Goal: Task Accomplishment & Management: Use online tool/utility

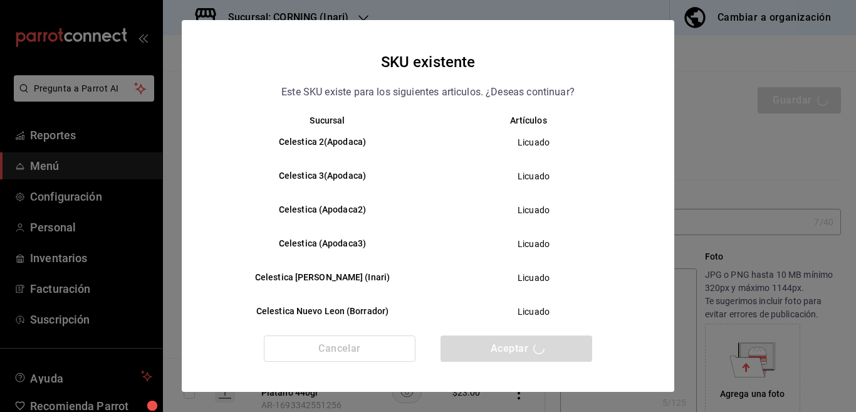
scroll to position [255, 0]
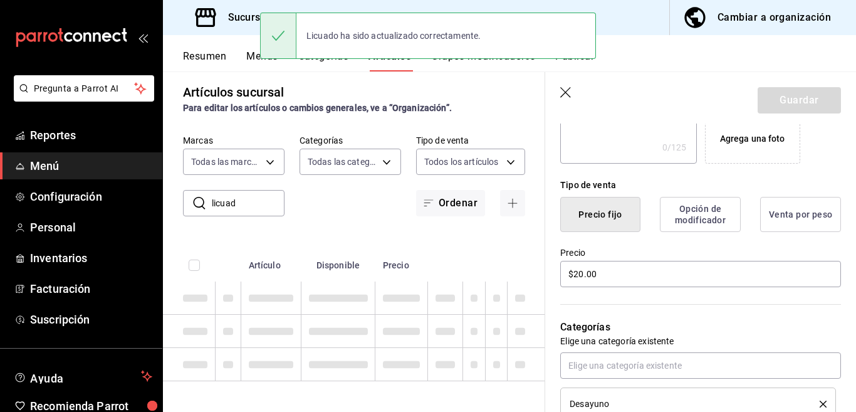
type input "AR-1755531216673"
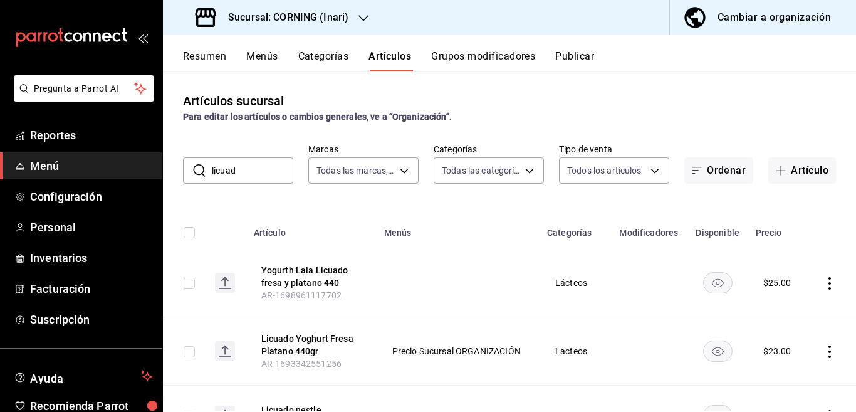
click at [253, 174] on input "licuad" at bounding box center [252, 170] width 81 height 25
type input "l"
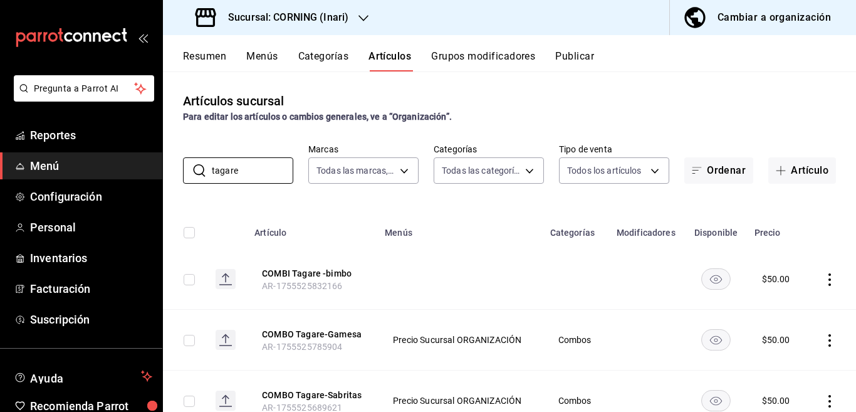
click at [491, 201] on div "Artículos sucursal Para editar los artículos o cambios generales, ve a “Organiz…" at bounding box center [509, 241] width 693 height 340
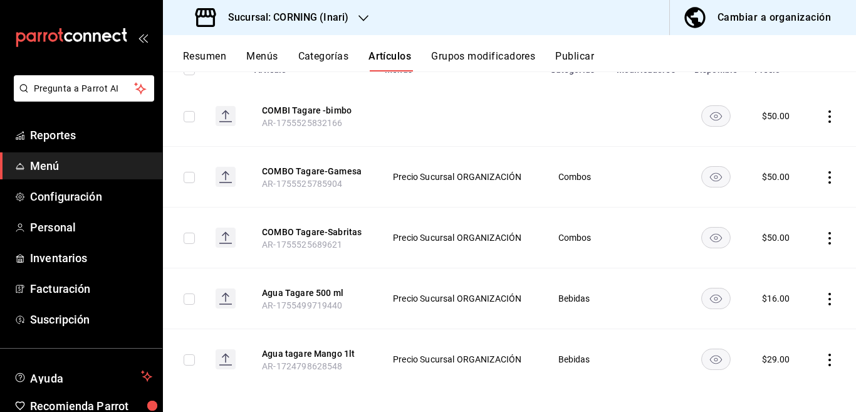
scroll to position [171, 0]
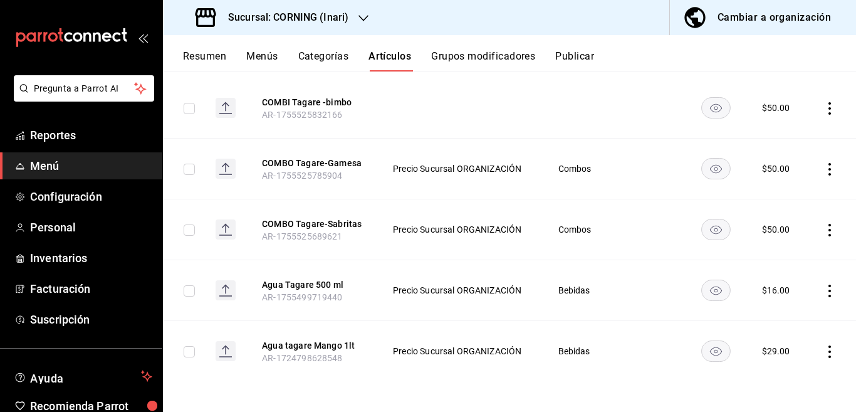
click at [824, 350] on icon "actions" at bounding box center [830, 351] width 13 height 13
click at [650, 323] on div at bounding box center [428, 206] width 856 height 412
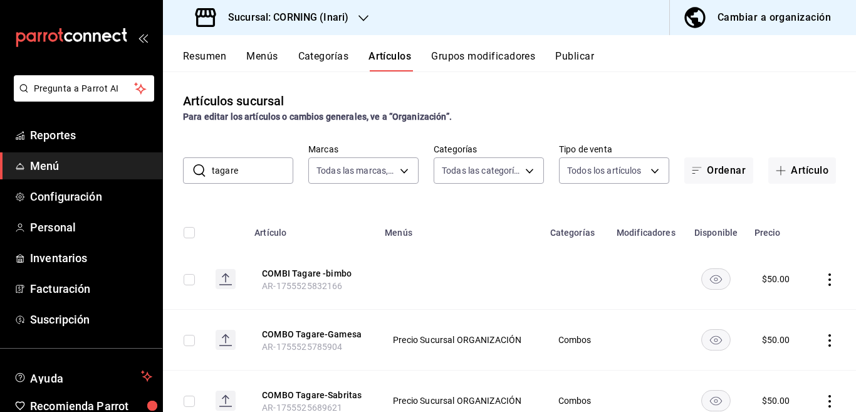
scroll to position [0, 0]
click at [258, 164] on input "tagare" at bounding box center [252, 170] width 81 height 25
type input "t"
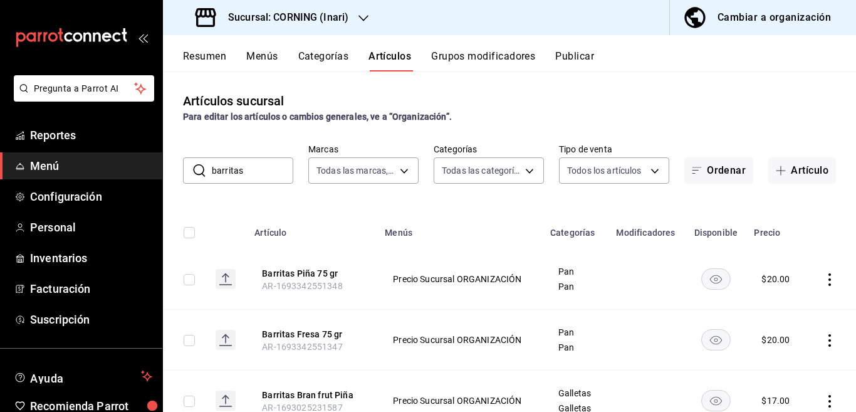
click at [256, 177] on input "barritas" at bounding box center [252, 170] width 81 height 25
type input "b"
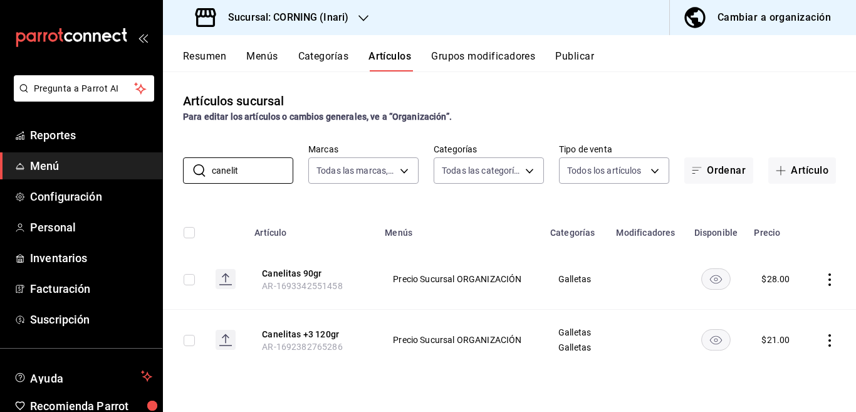
click at [479, 117] on div "Para editar los artículos o cambios generales, ve a “Organización”." at bounding box center [509, 116] width 653 height 13
click at [830, 340] on icon "actions" at bounding box center [830, 340] width 3 height 13
click at [617, 374] on div at bounding box center [428, 206] width 856 height 412
click at [258, 164] on input "canelit" at bounding box center [252, 170] width 81 height 25
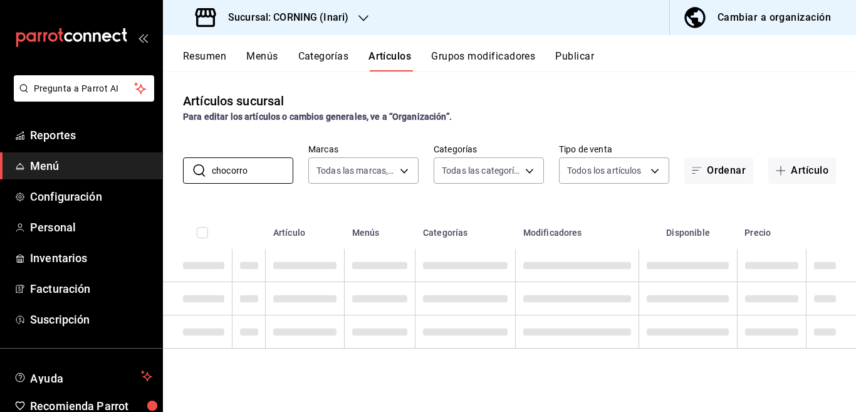
type input "chocorro"
click at [458, 199] on div "Artículos sucursal Para editar los artículos o cambios generales, ve a “Organiz…" at bounding box center [509, 241] width 693 height 340
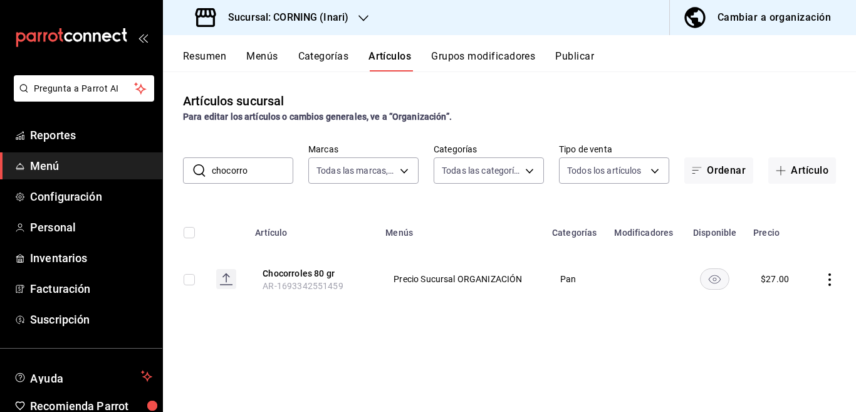
click at [830, 278] on icon "actions" at bounding box center [830, 279] width 3 height 13
click at [787, 308] on span "Editar" at bounding box center [792, 307] width 33 height 13
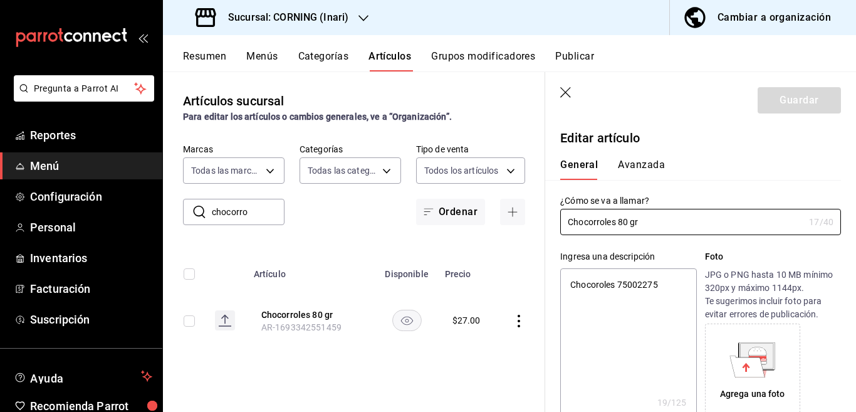
type textarea "x"
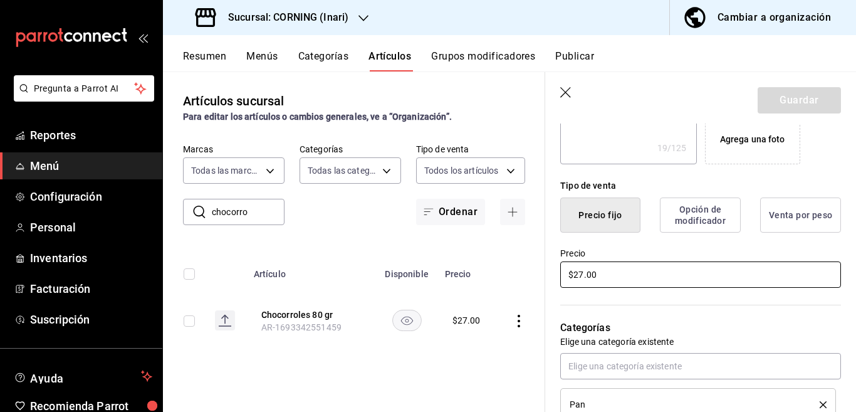
click at [649, 277] on input "$27.00" at bounding box center [700, 274] width 281 height 26
type input "$2.00"
type textarea "x"
type input "$25.00"
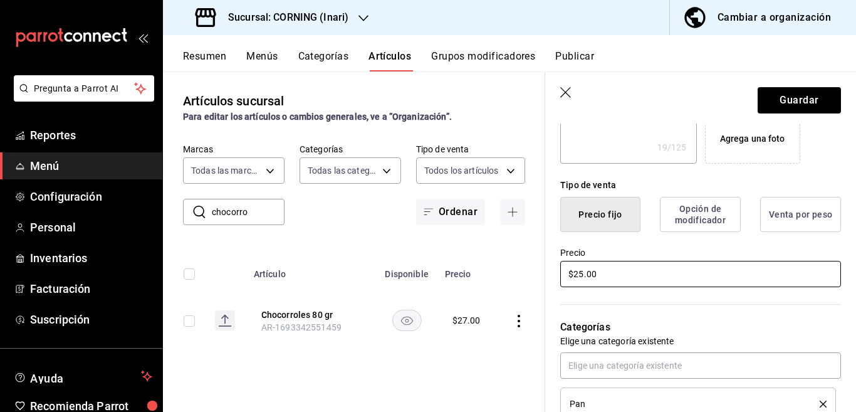
type textarea "x"
type input "$25.00"
click at [780, 90] on button "Guardar" at bounding box center [799, 100] width 83 height 26
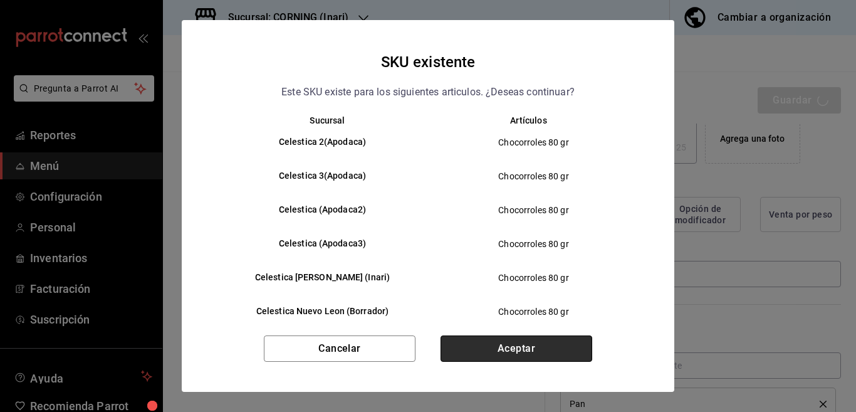
click at [505, 341] on button "Aceptar" at bounding box center [517, 348] width 152 height 26
type textarea "x"
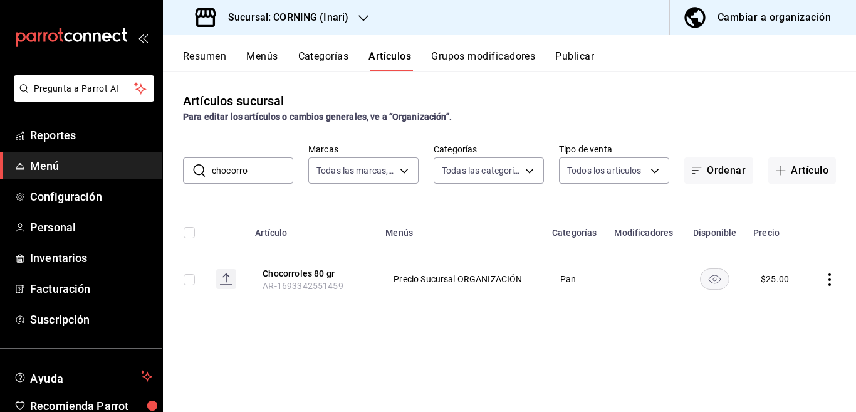
click at [256, 173] on input "chocorro" at bounding box center [252, 170] width 81 height 25
type input "c"
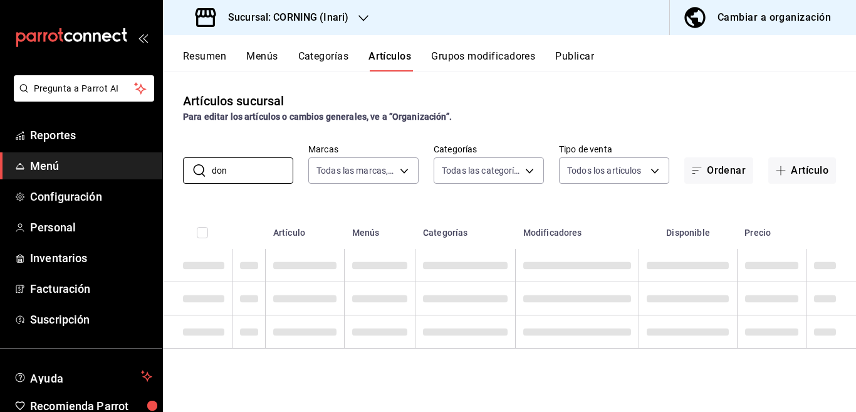
type input "don"
click at [522, 205] on div "Artículos sucursal Para editar los artículos o cambios generales, ve a “Organiz…" at bounding box center [509, 241] width 693 height 340
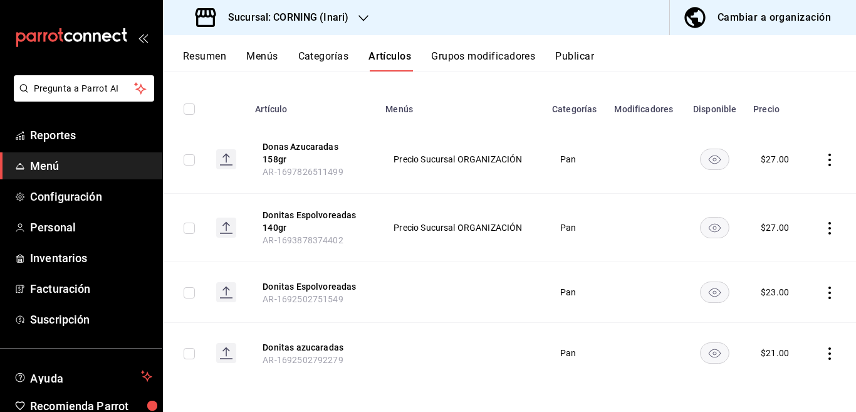
scroll to position [125, 0]
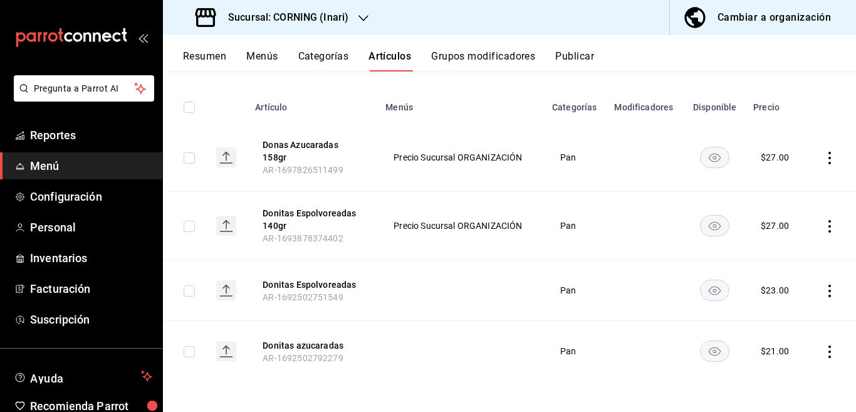
click at [824, 159] on icon "actions" at bounding box center [830, 158] width 13 height 13
click at [780, 187] on span "Editar" at bounding box center [781, 186] width 33 height 13
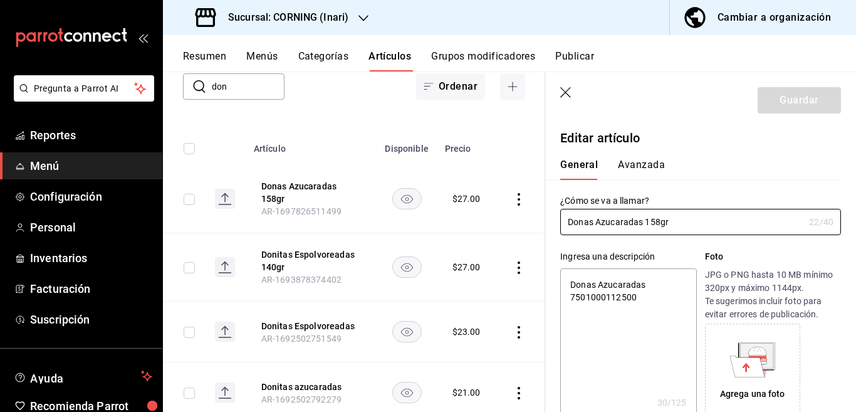
type textarea "x"
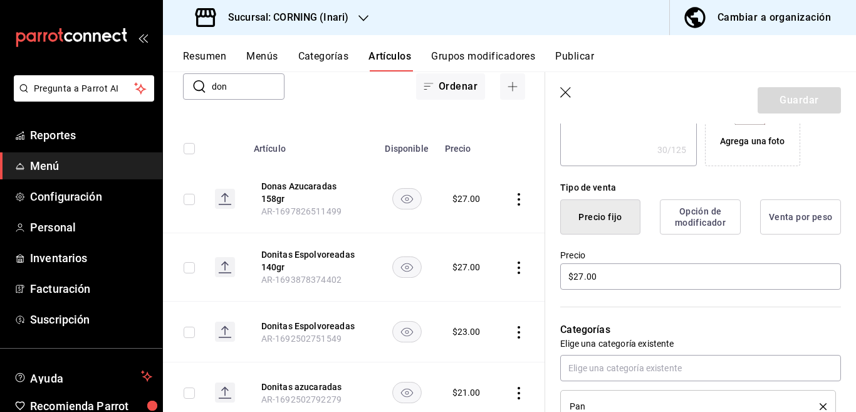
scroll to position [254, 0]
click at [620, 280] on input "$27.00" at bounding box center [700, 274] width 281 height 26
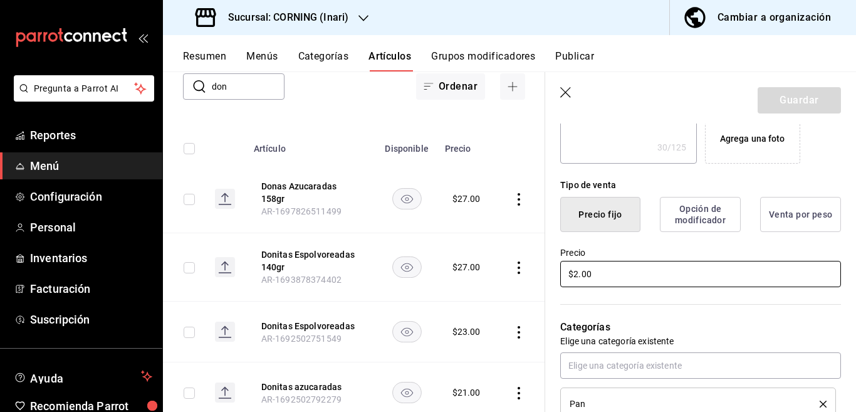
type input "$25.00"
type textarea "x"
type input "$25.00"
click at [776, 96] on button "Guardar" at bounding box center [799, 100] width 83 height 26
click at [776, 96] on div "Guardar" at bounding box center [799, 100] width 83 height 26
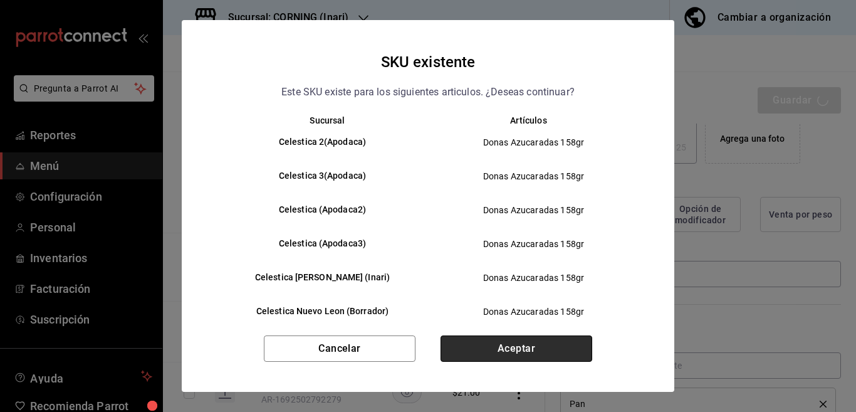
click at [537, 347] on button "Aceptar" at bounding box center [517, 348] width 152 height 26
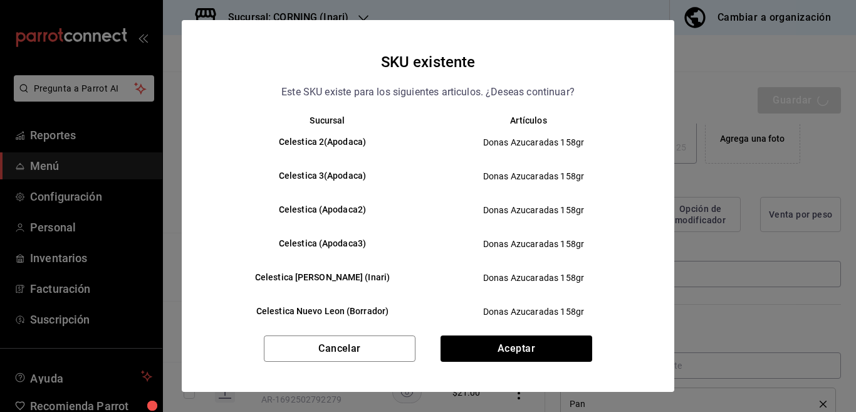
type textarea "x"
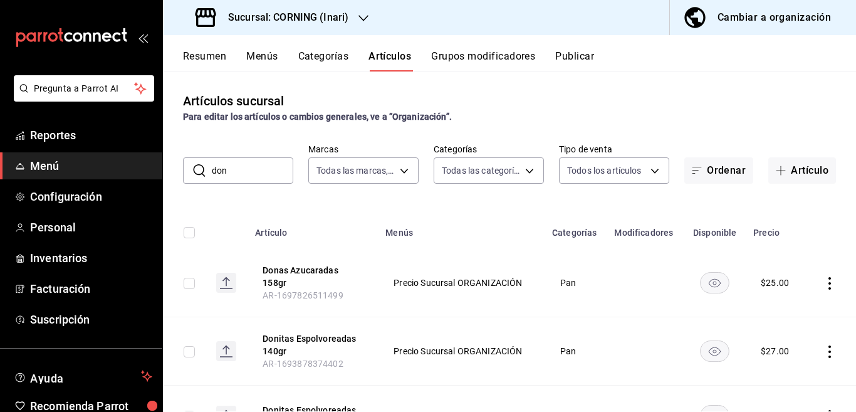
click at [824, 353] on icon "actions" at bounding box center [830, 351] width 13 height 13
click at [784, 332] on span "Editar" at bounding box center [781, 327] width 33 height 13
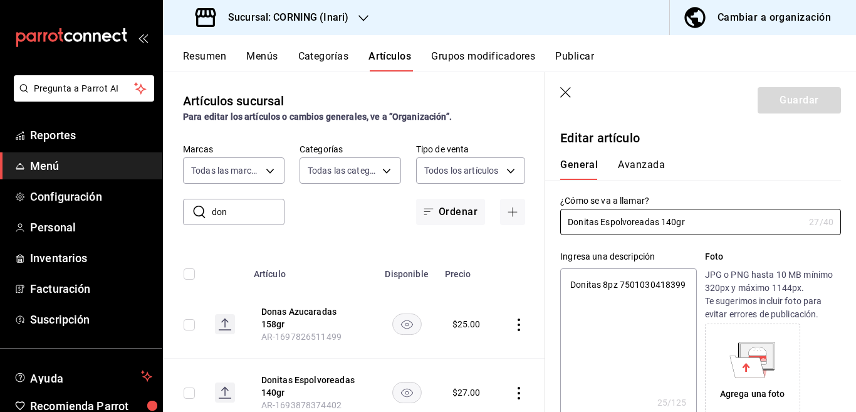
type textarea "x"
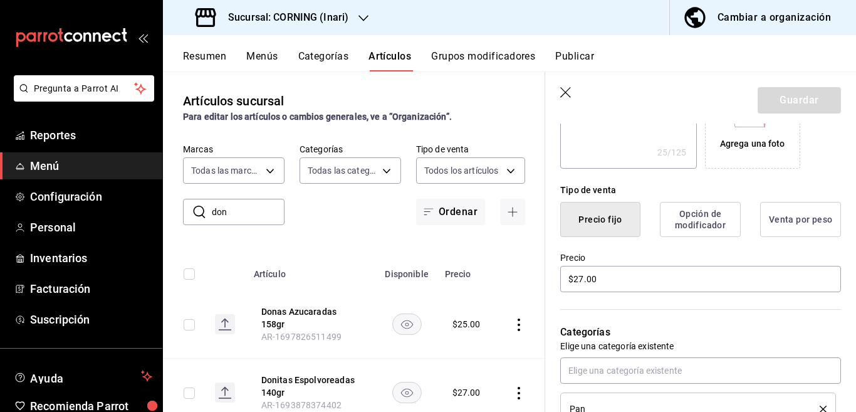
scroll to position [254, 0]
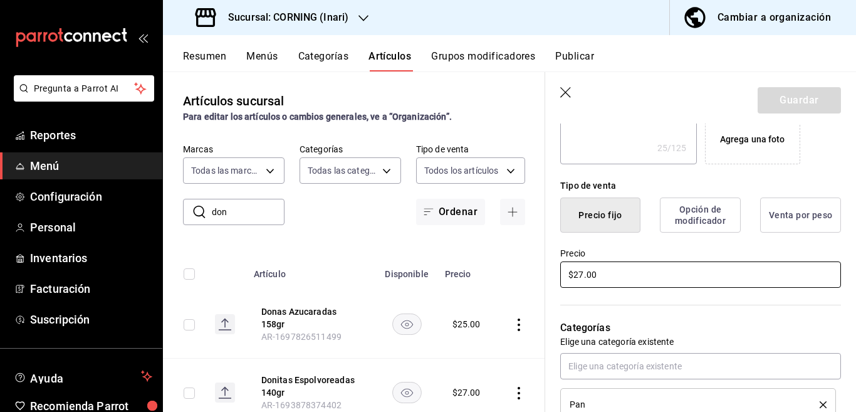
click at [634, 276] on input "$27.00" at bounding box center [700, 274] width 281 height 26
type input "$2.00"
type textarea "x"
type input "$25.00"
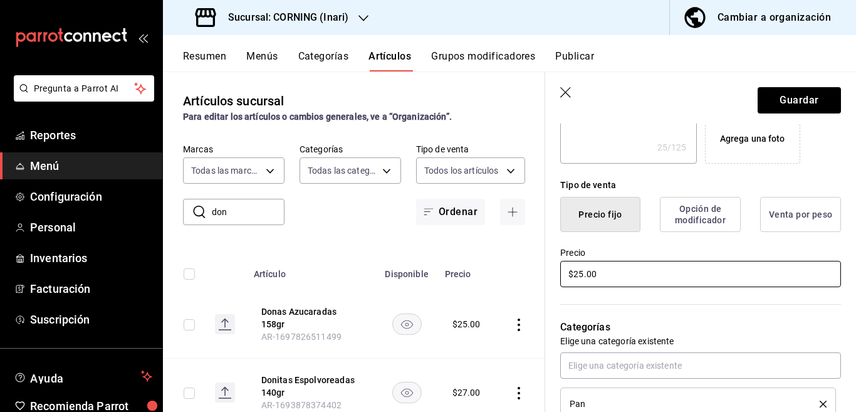
type textarea "x"
type input "$25.00"
click at [760, 99] on button "Guardar" at bounding box center [799, 100] width 83 height 26
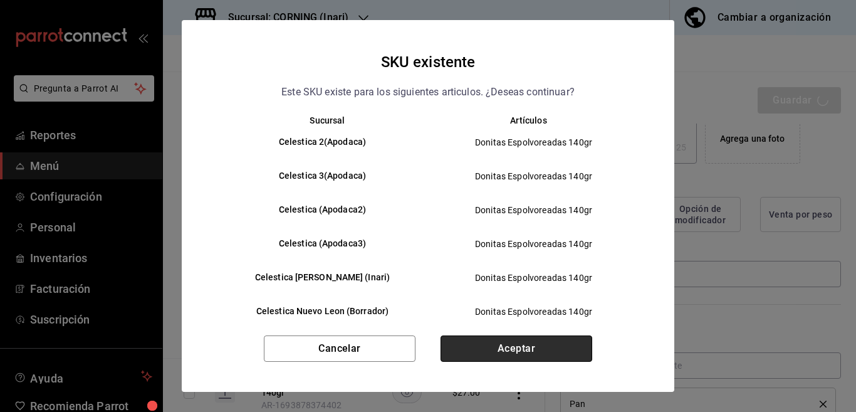
click at [522, 354] on button "Aceptar" at bounding box center [517, 348] width 152 height 26
type textarea "x"
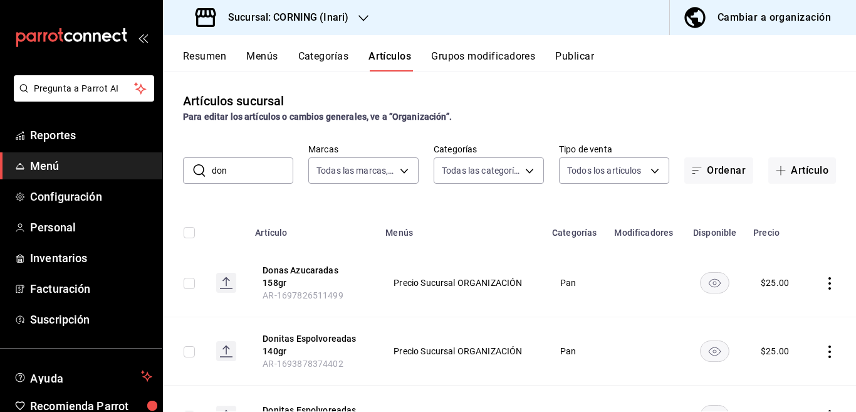
click at [249, 182] on input "don" at bounding box center [252, 170] width 81 height 25
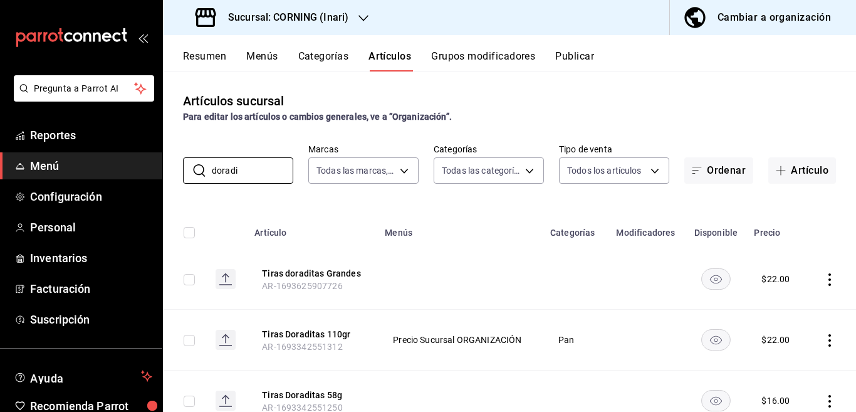
type input "doraditas"
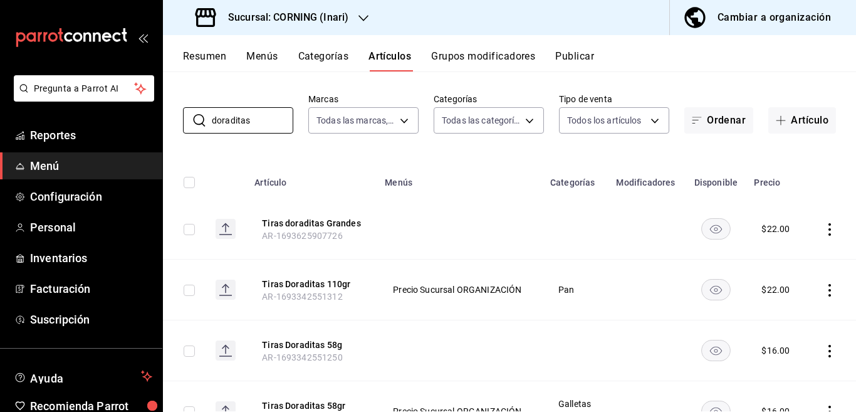
scroll to position [110, 0]
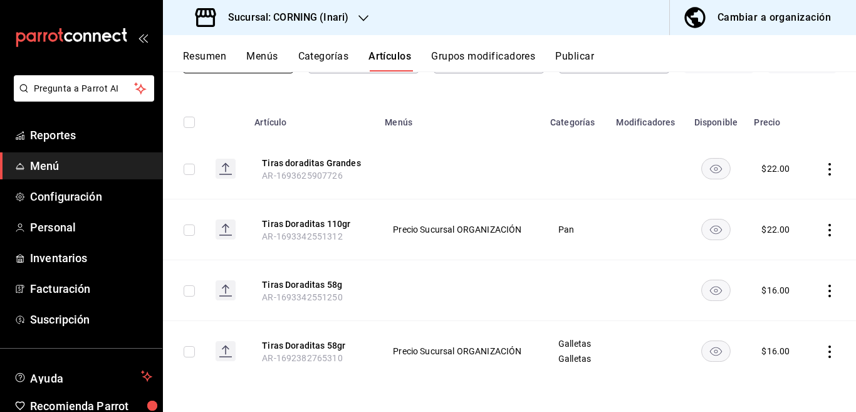
click at [824, 229] on icon "actions" at bounding box center [830, 230] width 13 height 13
click at [777, 255] on span "Editar" at bounding box center [781, 258] width 33 height 13
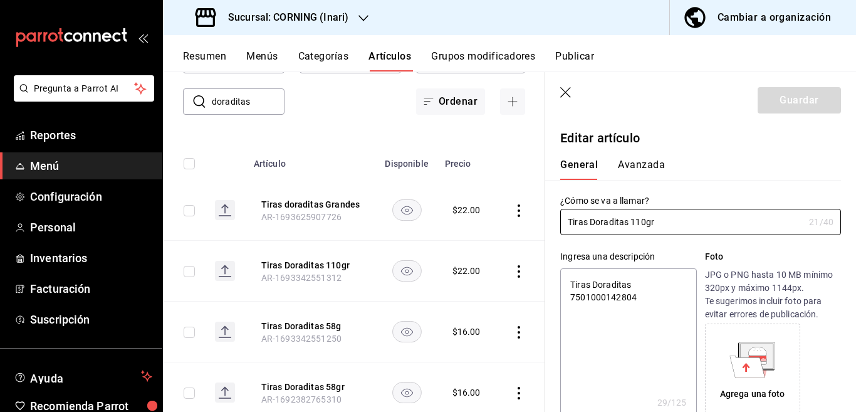
type textarea "x"
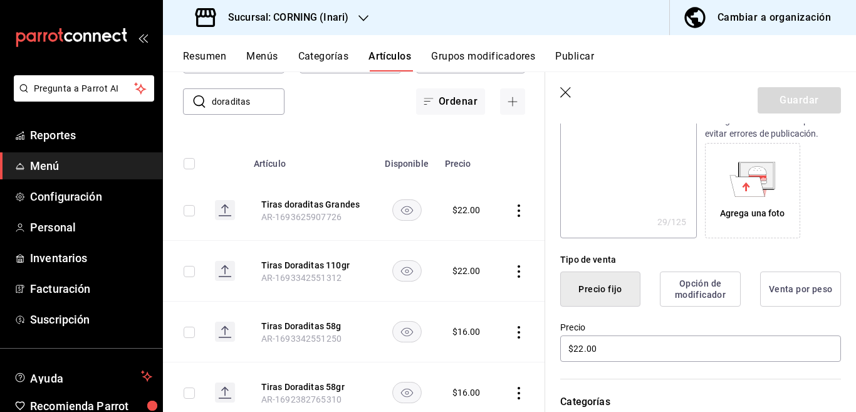
scroll to position [204, 0]
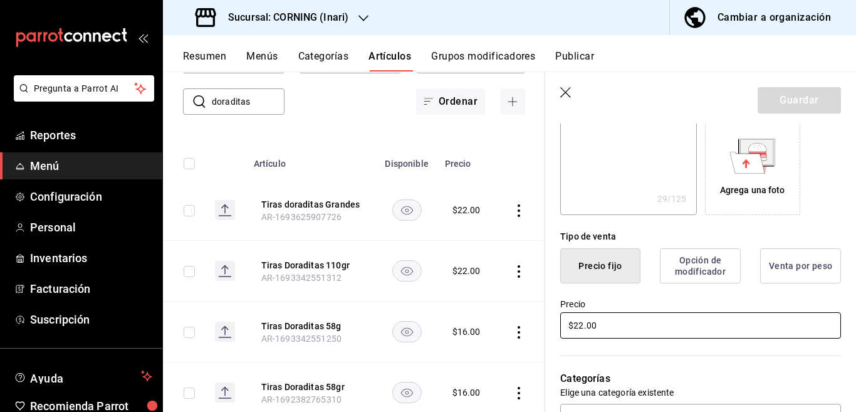
click at [627, 330] on input "$22.00" at bounding box center [700, 325] width 281 height 26
type input "$2.00"
type textarea "x"
type input "$25.00"
type textarea "x"
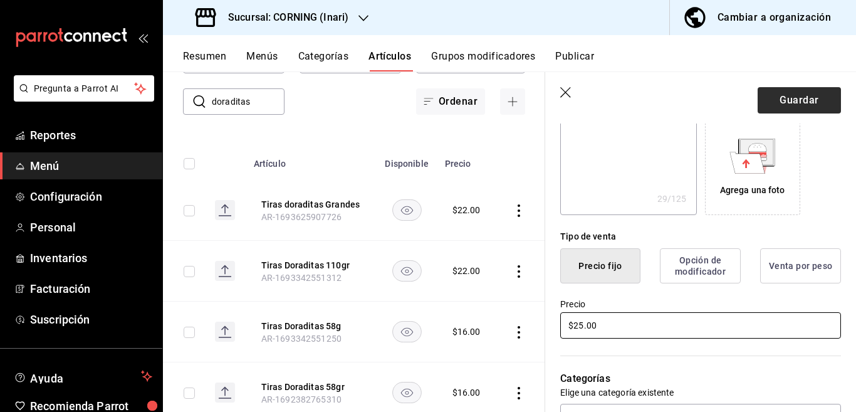
type input "$25.00"
click at [780, 105] on button "Guardar" at bounding box center [799, 100] width 83 height 26
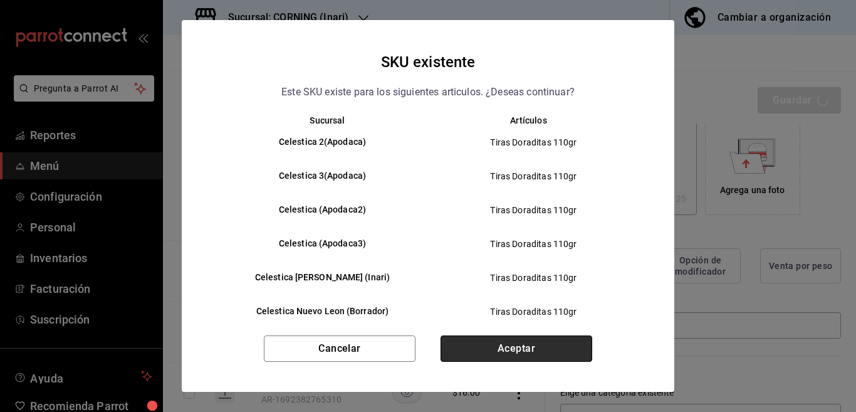
click at [532, 345] on button "Aceptar" at bounding box center [517, 348] width 152 height 26
type textarea "x"
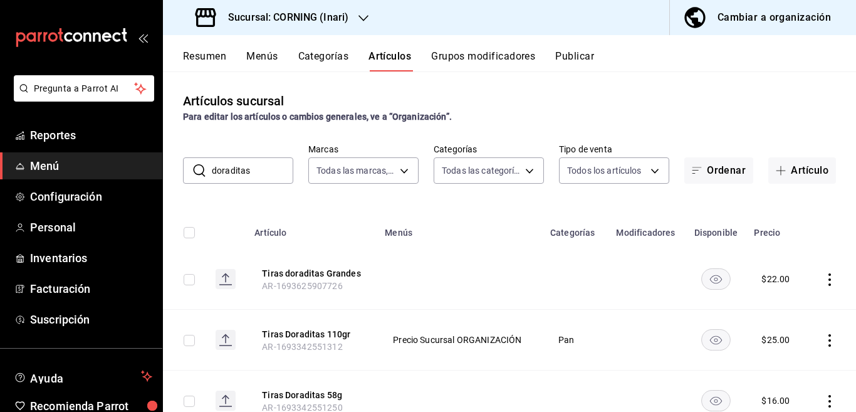
click at [268, 170] on input "doraditas" at bounding box center [252, 170] width 81 height 25
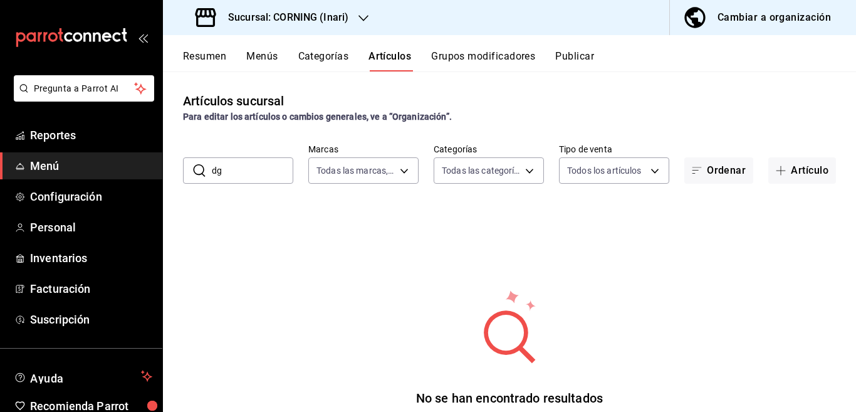
type input "d"
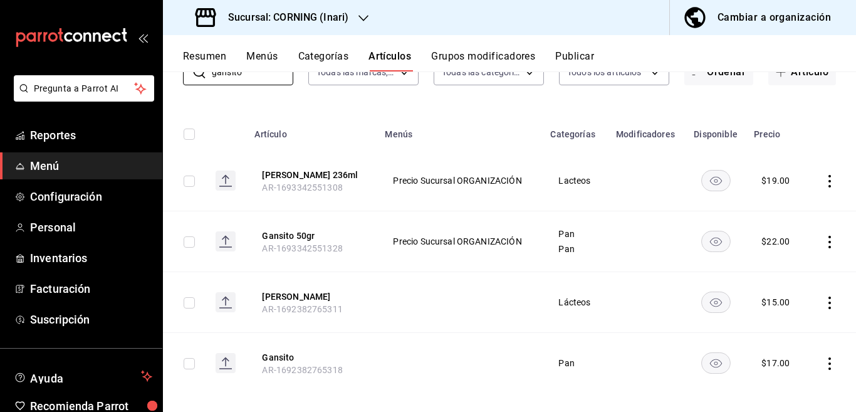
scroll to position [102, 0]
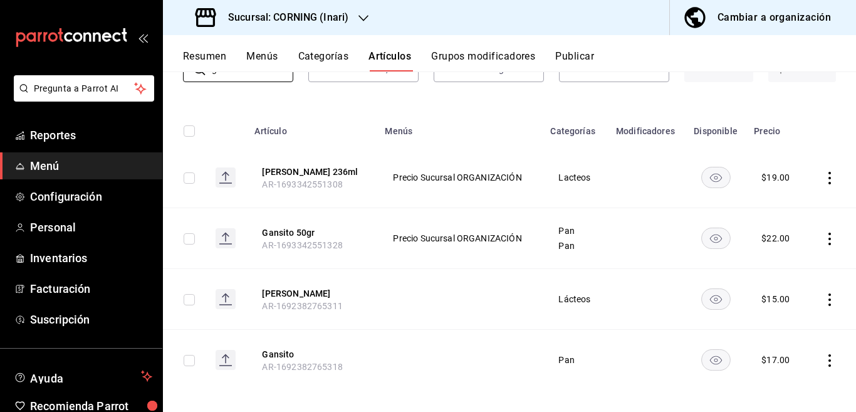
type input "gansito"
click at [829, 238] on icon "actions" at bounding box center [830, 239] width 3 height 13
click at [779, 266] on span "Editar" at bounding box center [781, 267] width 33 height 13
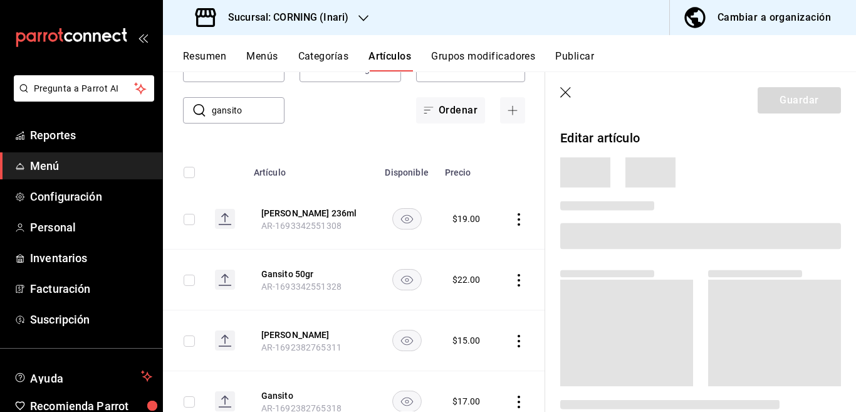
scroll to position [102, 0]
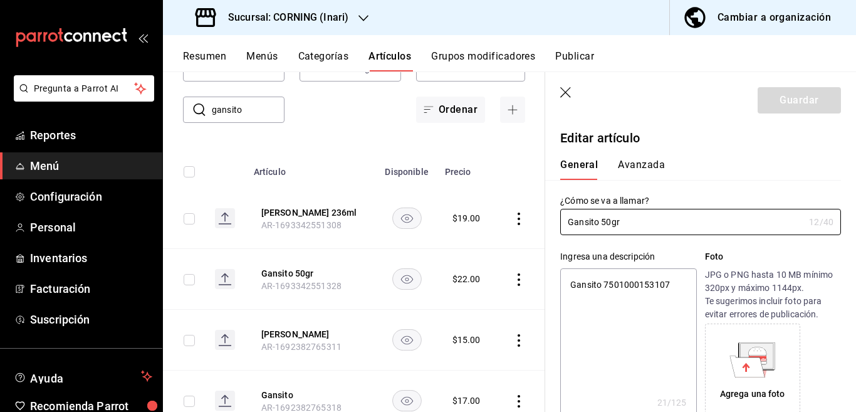
type textarea "x"
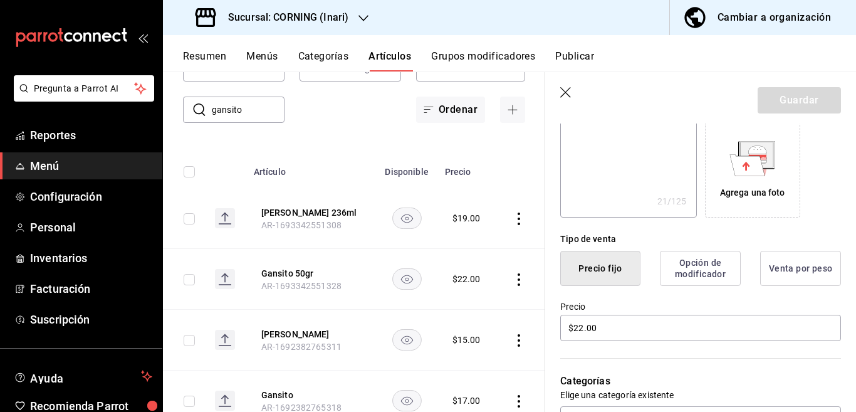
scroll to position [204, 0]
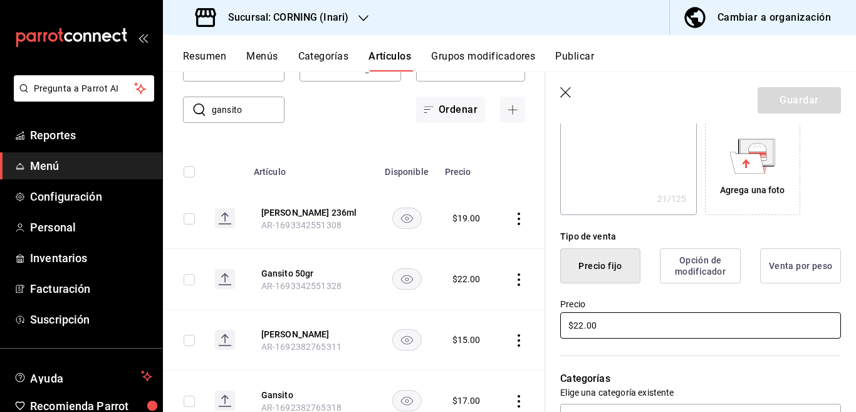
click at [641, 328] on input "$22.00" at bounding box center [700, 325] width 281 height 26
type input "$2.00"
type textarea "x"
type input "$25.00"
type textarea "x"
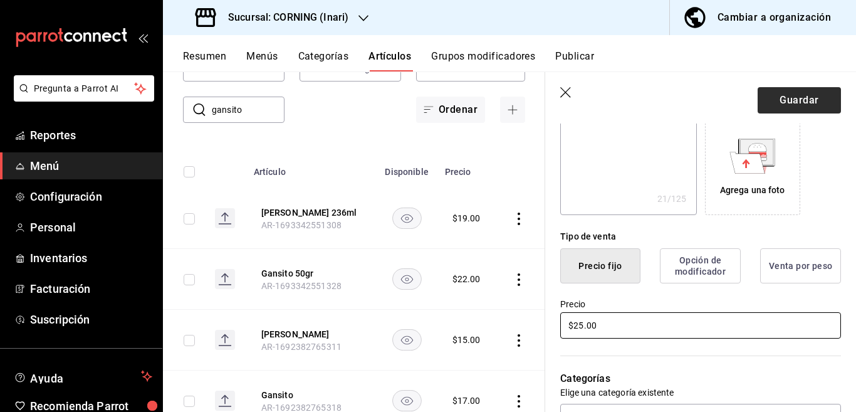
type input "$25.00"
click at [779, 93] on button "Guardar" at bounding box center [799, 100] width 83 height 26
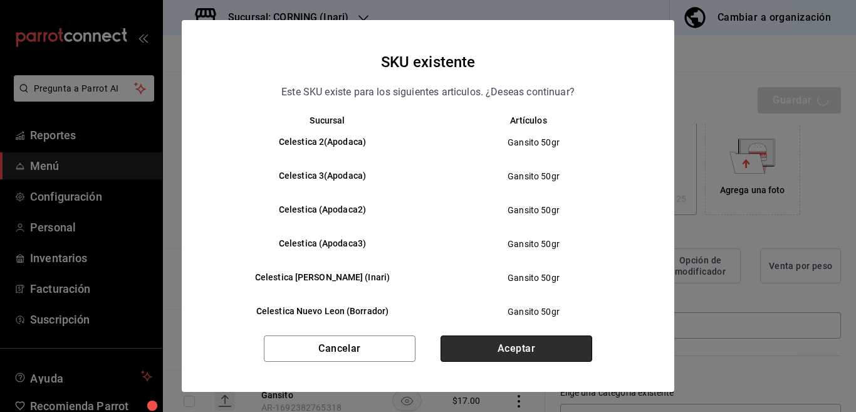
click at [558, 348] on button "Aceptar" at bounding box center [517, 348] width 152 height 26
type textarea "x"
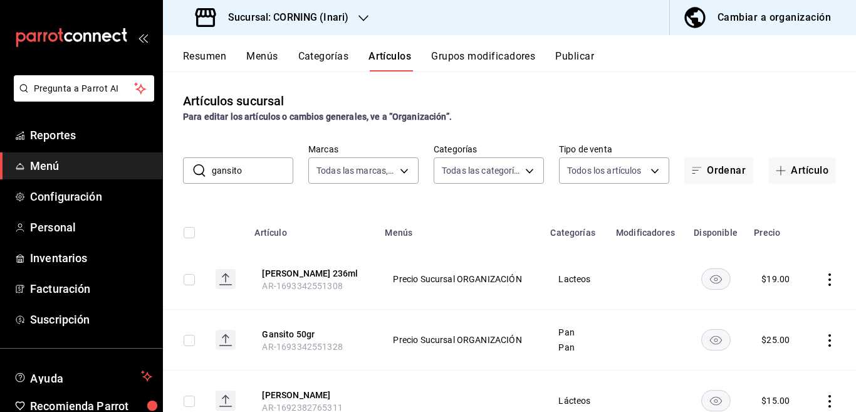
click at [263, 170] on input "gansito" at bounding box center [252, 170] width 81 height 25
type input "g"
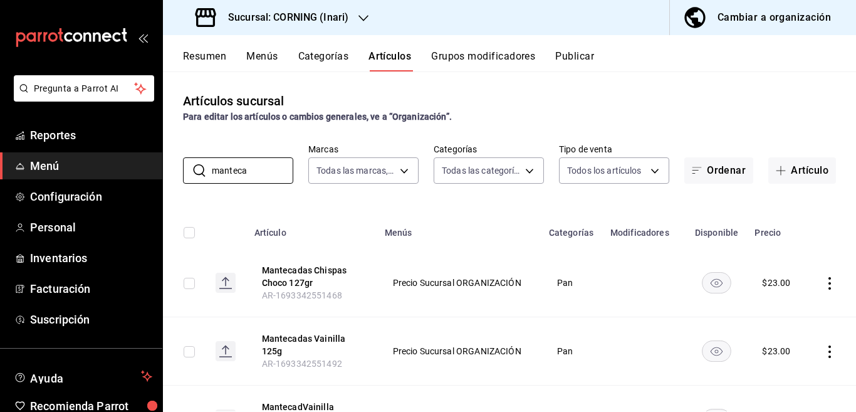
type input "manteca"
click at [498, 207] on div "Artículos sucursal Para editar los artículos o cambios generales, ve a “Organiz…" at bounding box center [509, 241] width 693 height 340
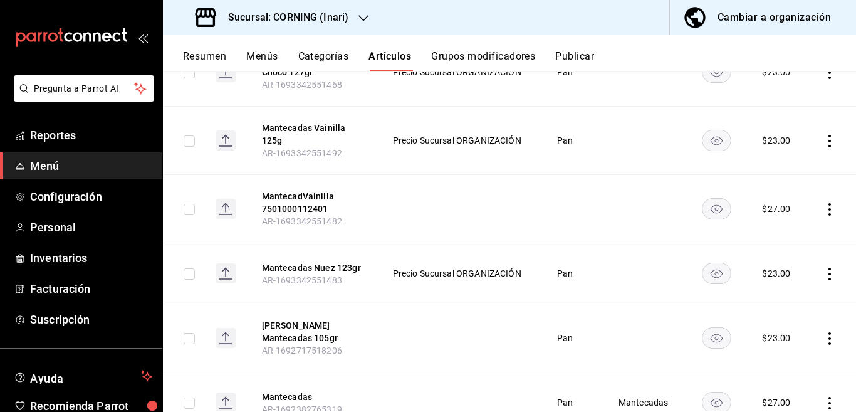
scroll to position [160, 0]
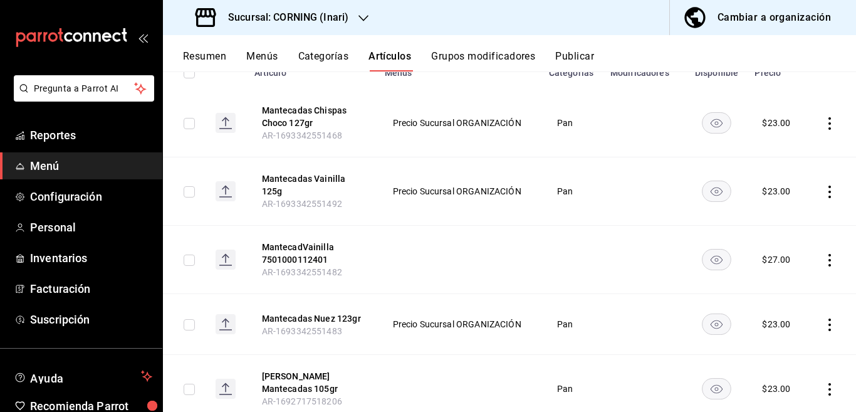
click at [824, 324] on icon "actions" at bounding box center [830, 324] width 13 height 13
click at [788, 324] on span "Editar" at bounding box center [781, 327] width 33 height 13
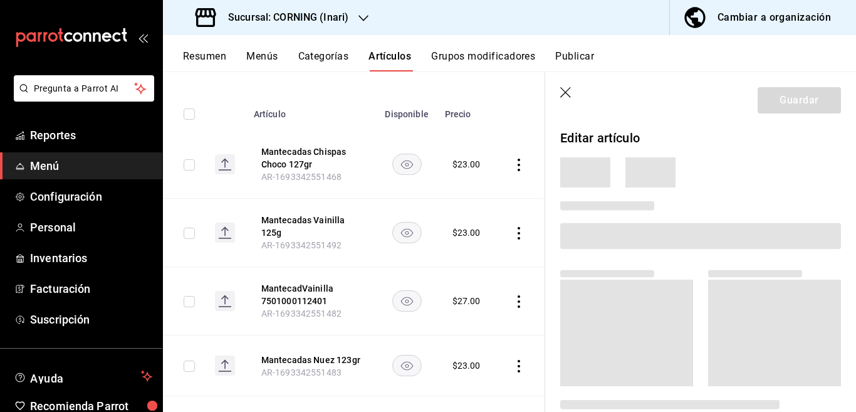
scroll to position [160, 0]
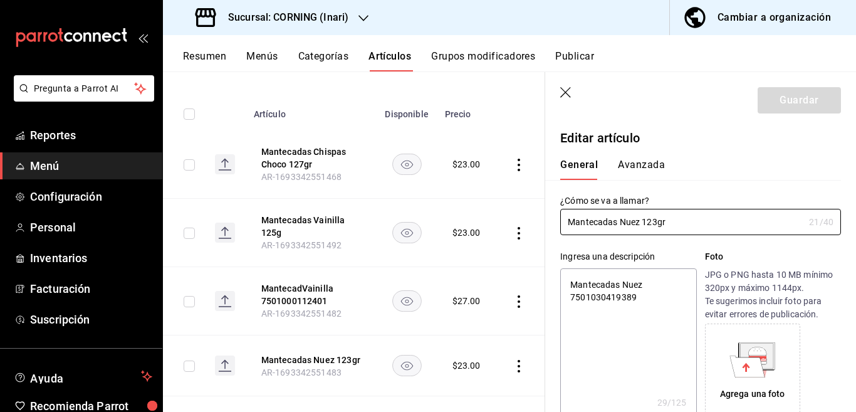
type textarea "x"
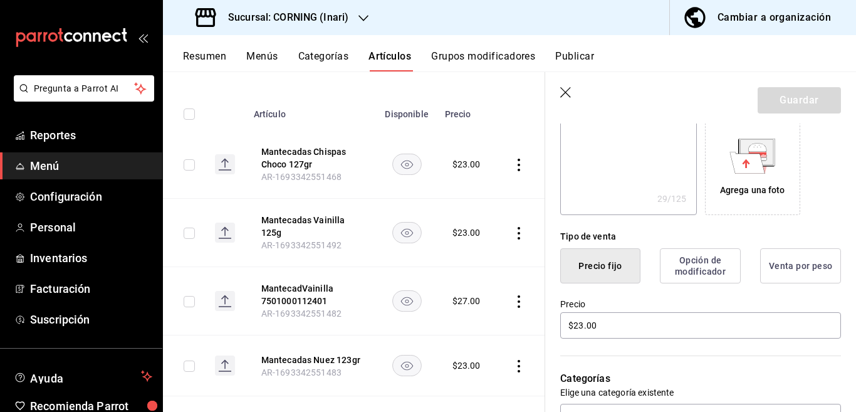
scroll to position [254, 0]
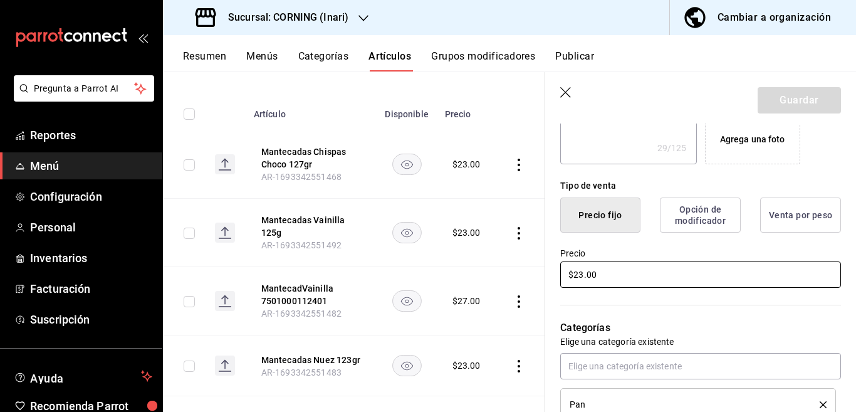
click at [616, 279] on input "$23.00" at bounding box center [700, 274] width 281 height 26
type input "$25.00"
type textarea "x"
type input "$25.00"
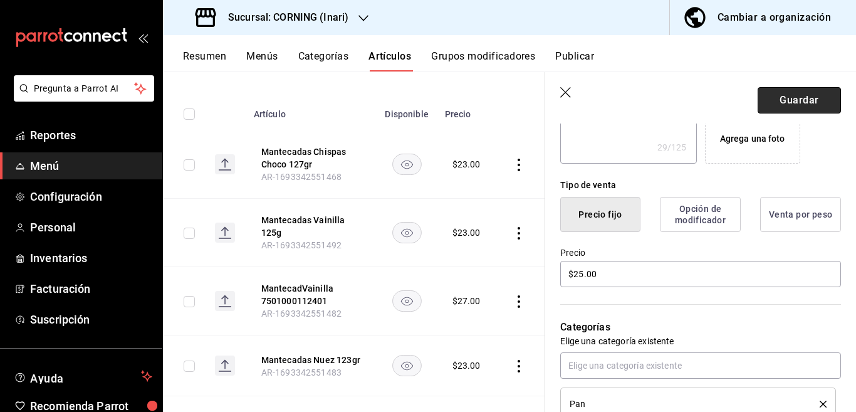
click at [768, 93] on button "Guardar" at bounding box center [799, 100] width 83 height 26
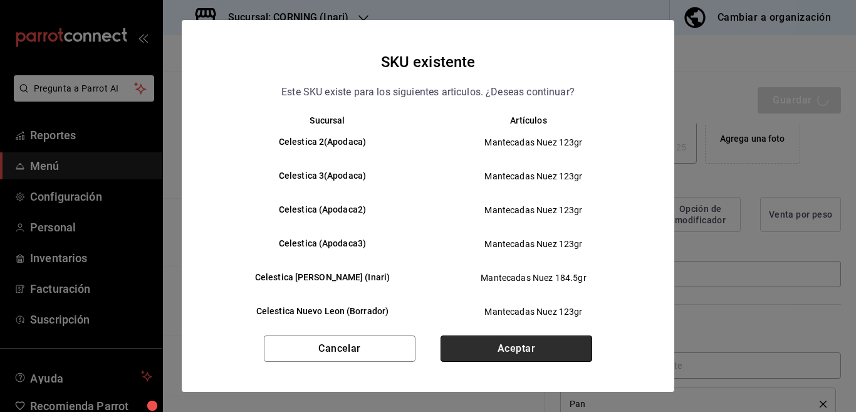
click at [514, 347] on button "Aceptar" at bounding box center [517, 348] width 152 height 26
type textarea "x"
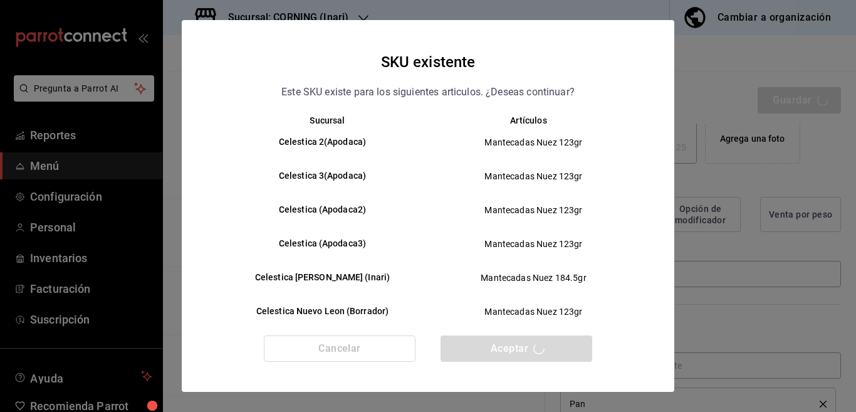
type textarea "x"
type input "AR-1755531942925"
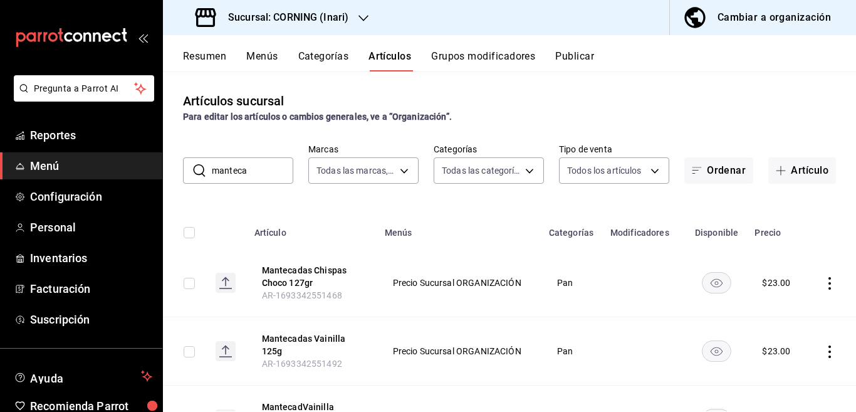
click at [824, 280] on icon "actions" at bounding box center [830, 283] width 13 height 13
click at [776, 312] on span "Editar" at bounding box center [781, 311] width 33 height 13
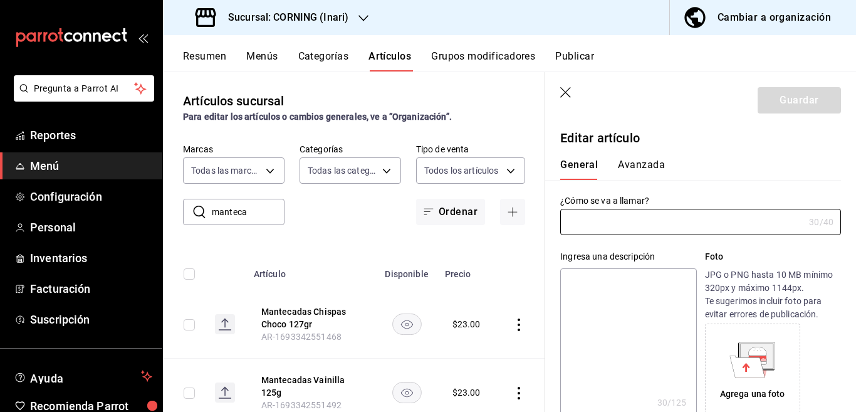
type input "Mantecadas Chispas Choco 127gr"
type textarea "MantecChispChoco 7501030420842"
type textarea "x"
type input "AR-1693342551468"
type textarea "x"
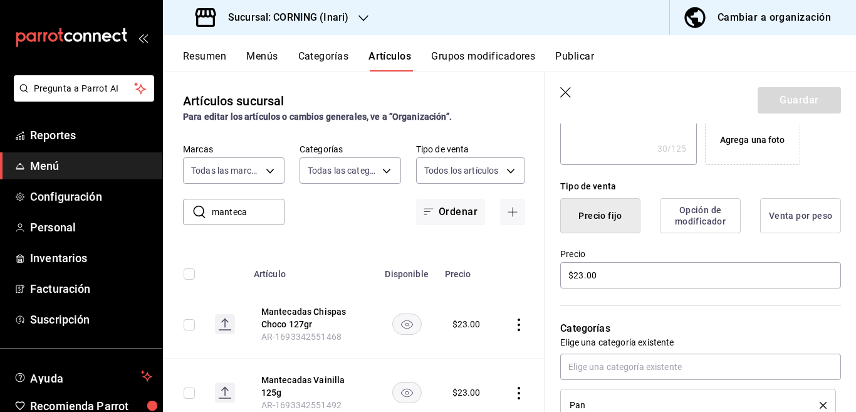
scroll to position [254, 0]
click at [613, 275] on input "$23.00" at bounding box center [700, 274] width 281 height 26
type input "$25.00"
type textarea "x"
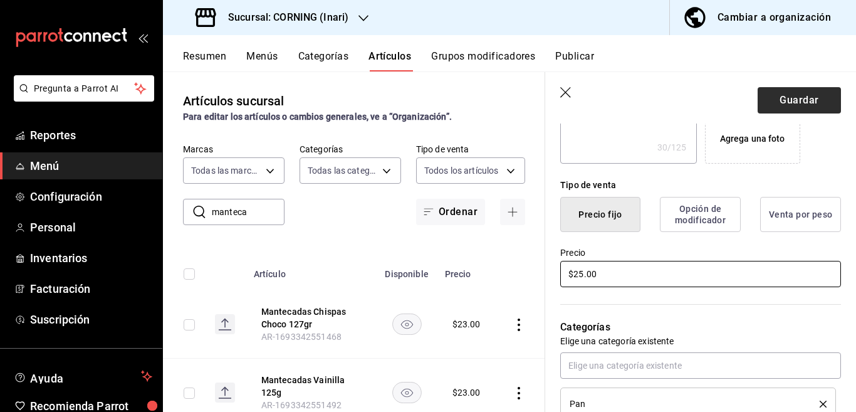
type input "$25.00"
click at [770, 98] on button "Guardar" at bounding box center [799, 100] width 83 height 26
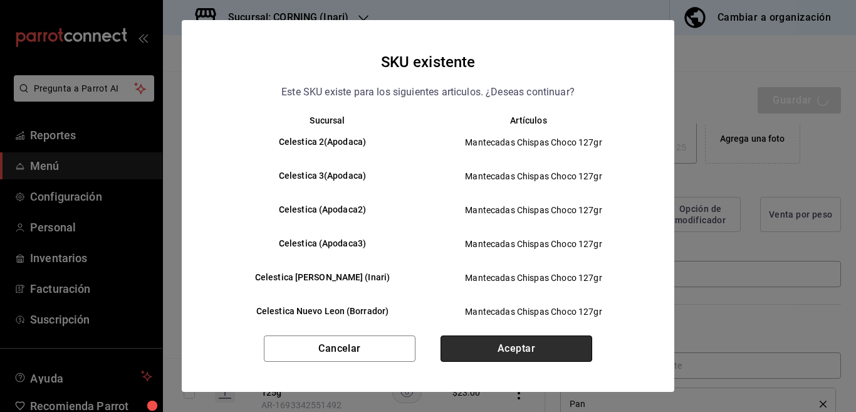
click at [528, 346] on button "Aceptar" at bounding box center [517, 348] width 152 height 26
type textarea "x"
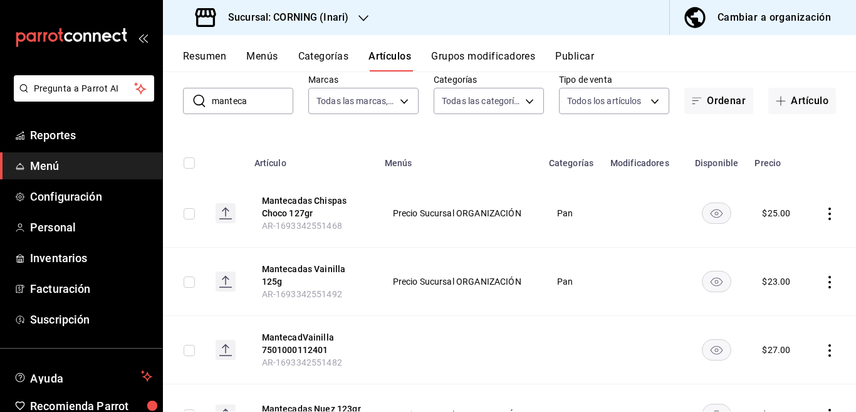
scroll to position [102, 0]
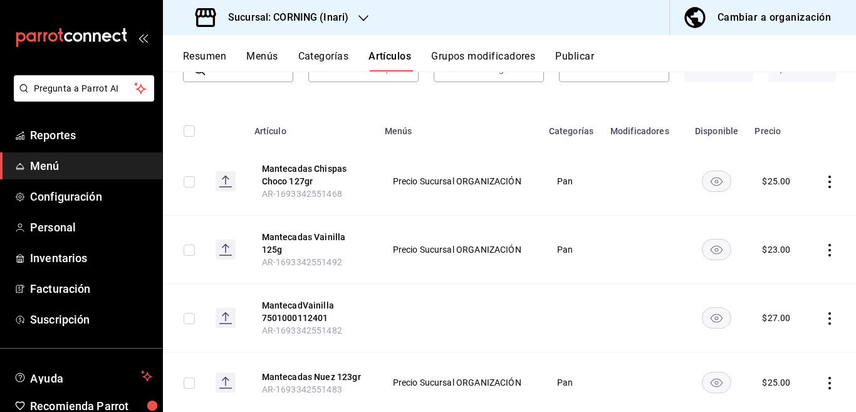
click at [824, 250] on icon "actions" at bounding box center [830, 250] width 13 height 13
click at [780, 276] on span "Editar" at bounding box center [781, 278] width 33 height 13
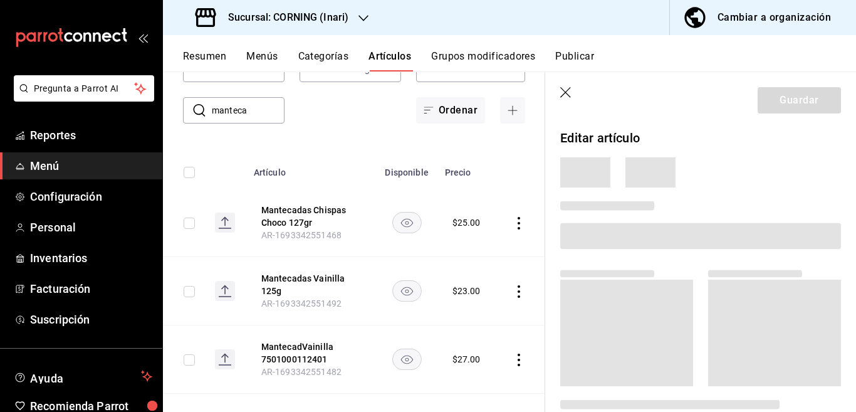
scroll to position [102, 0]
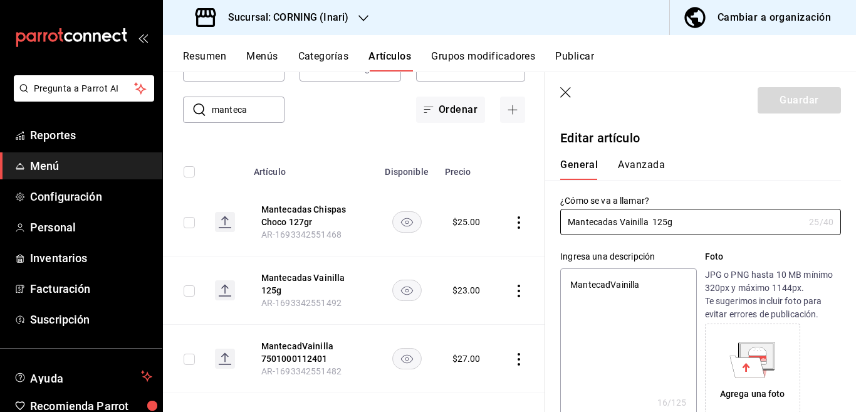
type textarea "x"
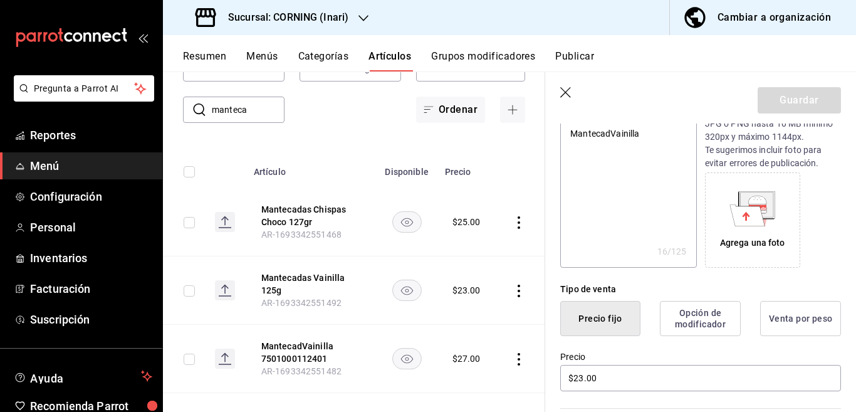
scroll to position [152, 0]
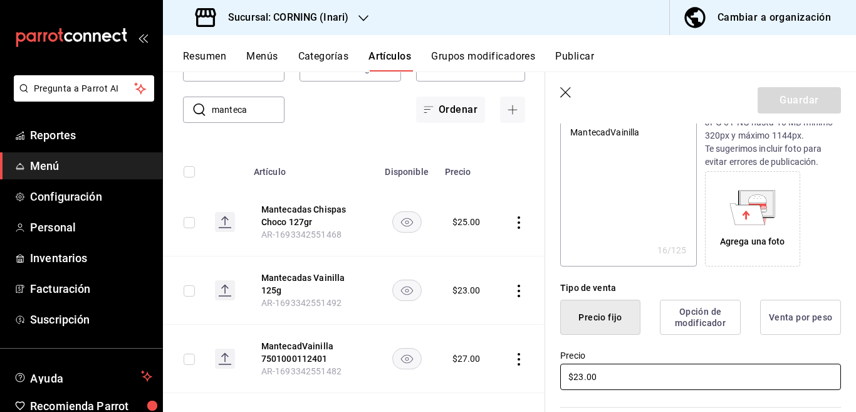
click at [612, 374] on input "$23.00" at bounding box center [700, 377] width 281 height 26
type input "$25.00"
type textarea "x"
type input "$25.00"
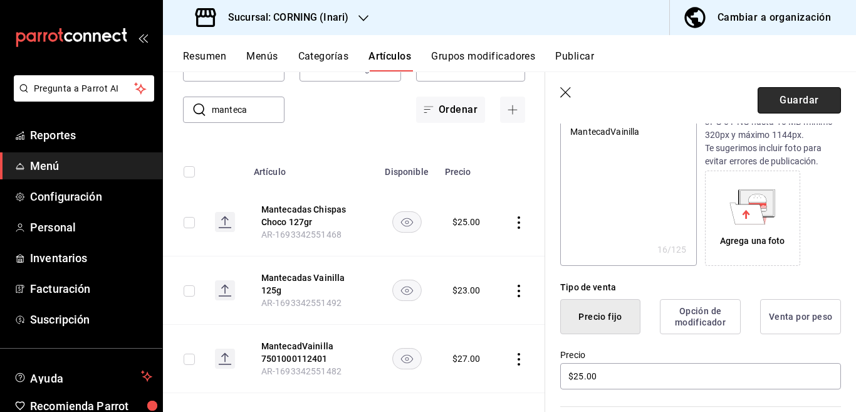
click at [775, 92] on button "Guardar" at bounding box center [799, 100] width 83 height 26
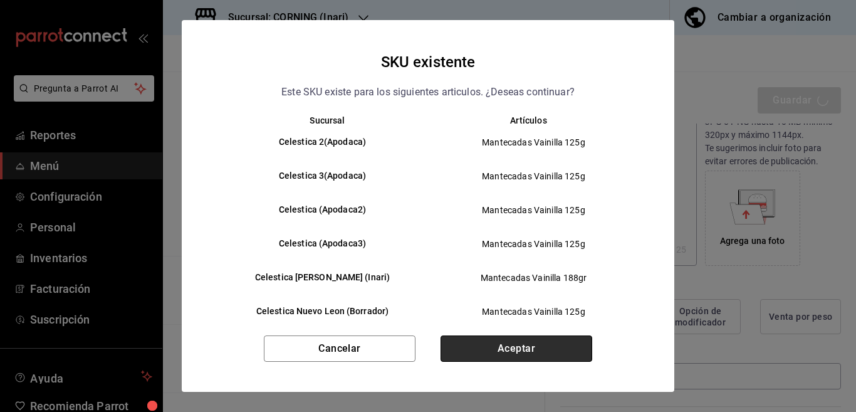
click at [536, 342] on button "Aceptar" at bounding box center [517, 348] width 152 height 26
type textarea "x"
type input "AR-1755532045398"
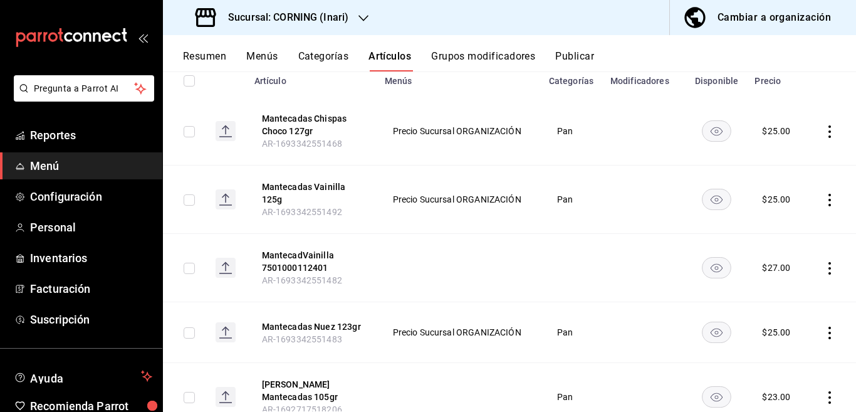
scroll to position [152, 0]
click at [824, 263] on icon "actions" at bounding box center [830, 267] width 13 height 13
click at [777, 293] on span "Editar" at bounding box center [781, 295] width 33 height 13
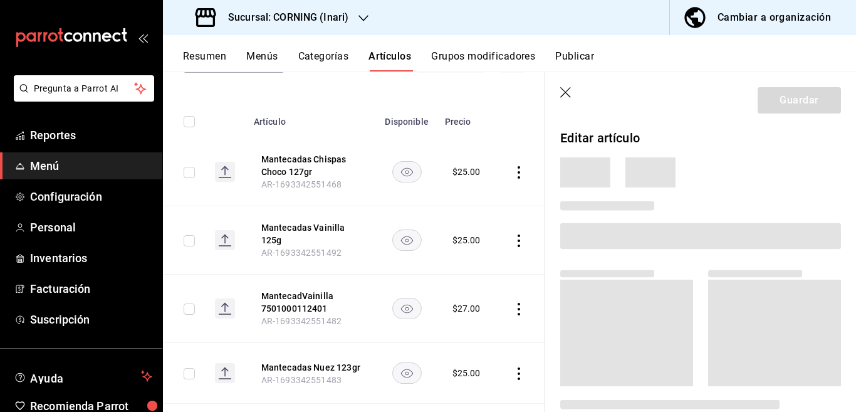
scroll to position [153, 0]
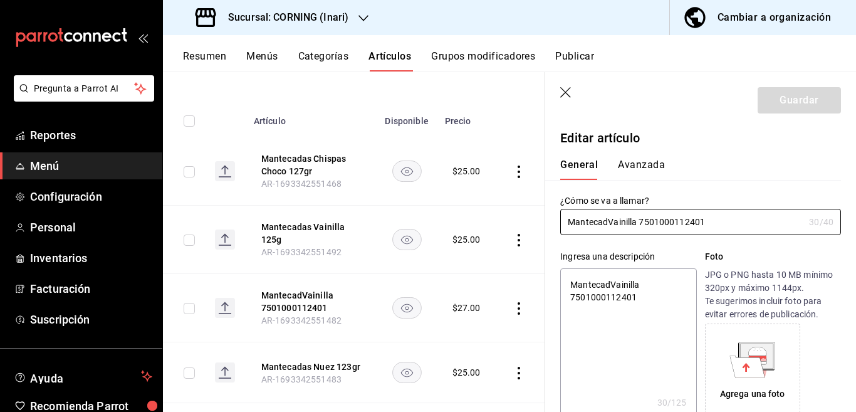
type textarea "x"
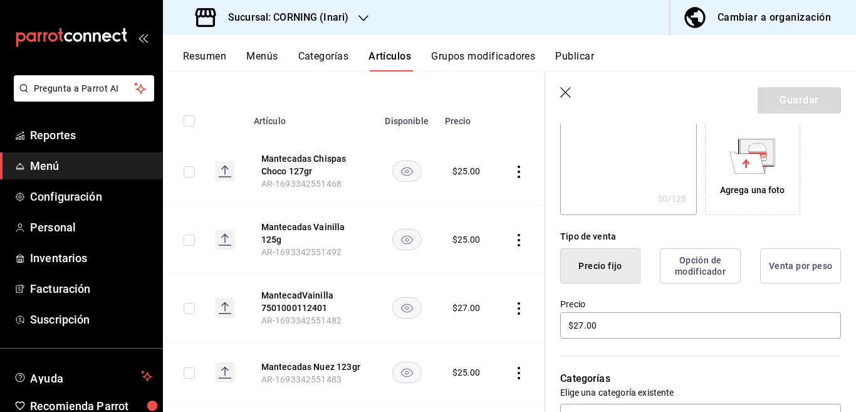
scroll to position [204, 0]
click at [636, 315] on input "$27.00" at bounding box center [700, 325] width 281 height 26
type input "$25.00"
type textarea "x"
type input "$25.00"
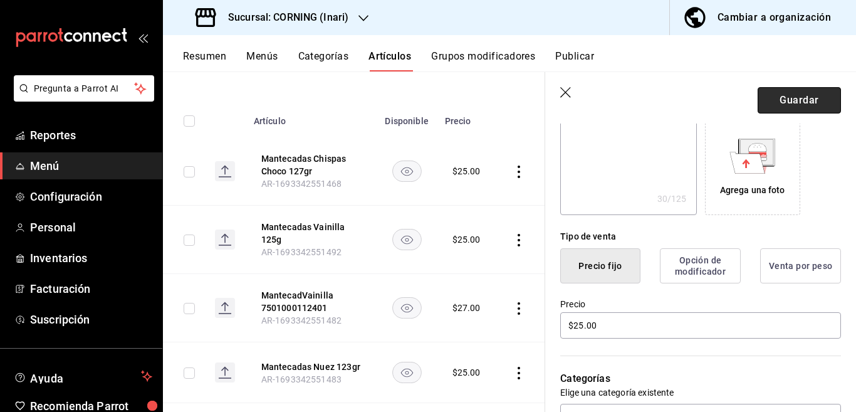
click at [777, 100] on button "Guardar" at bounding box center [799, 100] width 83 height 26
click at [777, 100] on div "Guardar" at bounding box center [799, 100] width 83 height 26
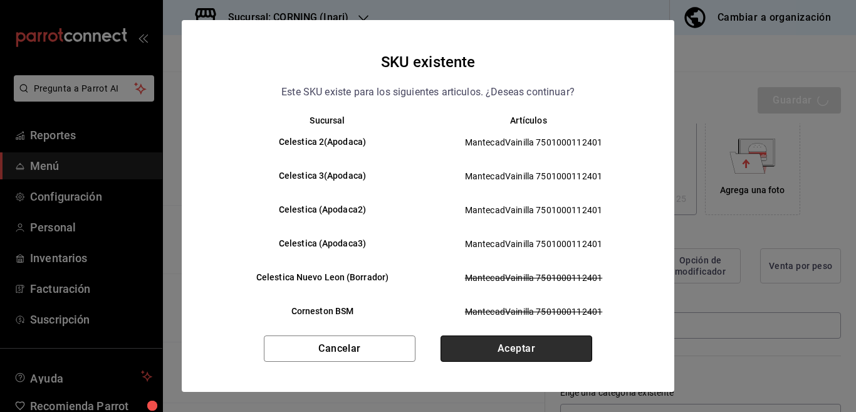
click at [528, 345] on button "Aceptar" at bounding box center [517, 348] width 152 height 26
type textarea "x"
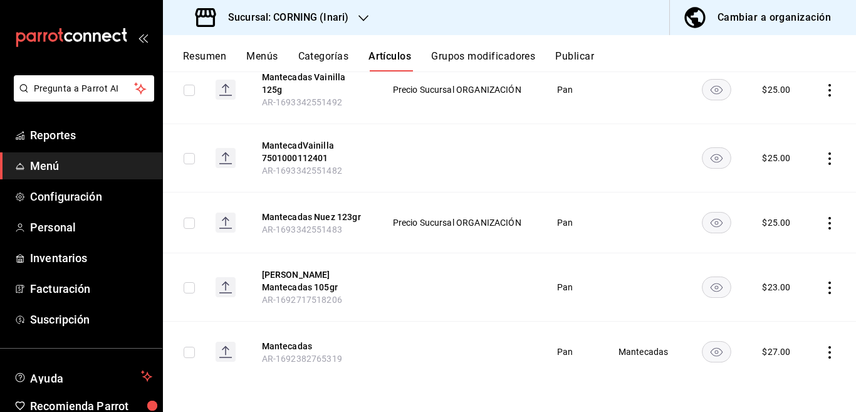
scroll to position [262, 0]
click at [829, 350] on icon "actions" at bounding box center [830, 351] width 3 height 13
click at [654, 264] on div at bounding box center [428, 206] width 856 height 412
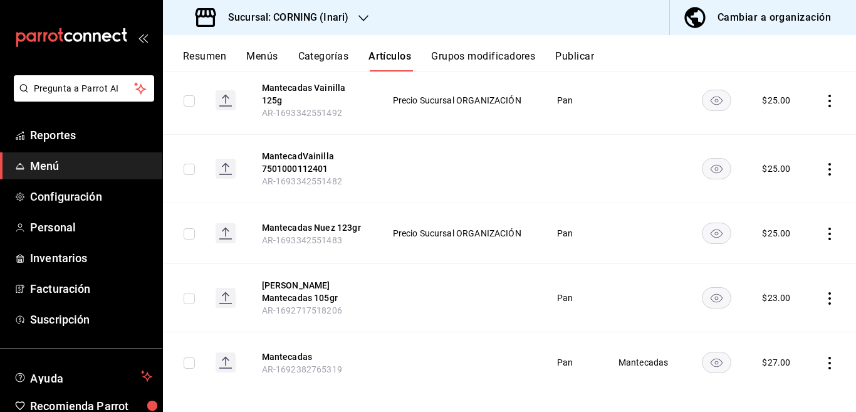
scroll to position [254, 0]
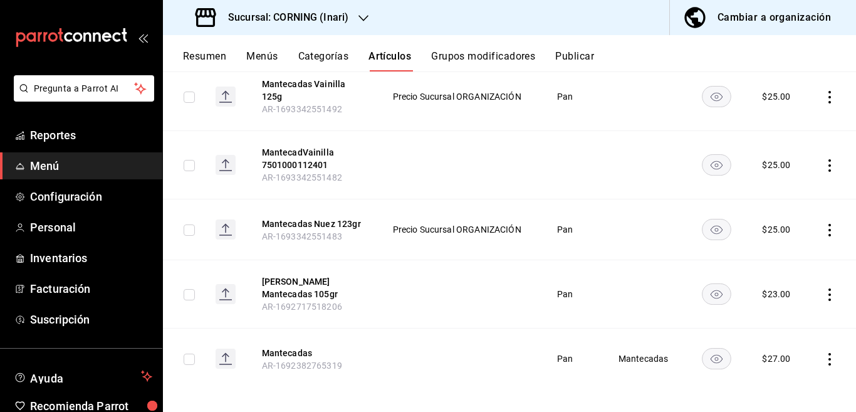
click at [824, 354] on icon "actions" at bounding box center [830, 359] width 13 height 13
click at [777, 330] on span "Editar" at bounding box center [781, 327] width 33 height 13
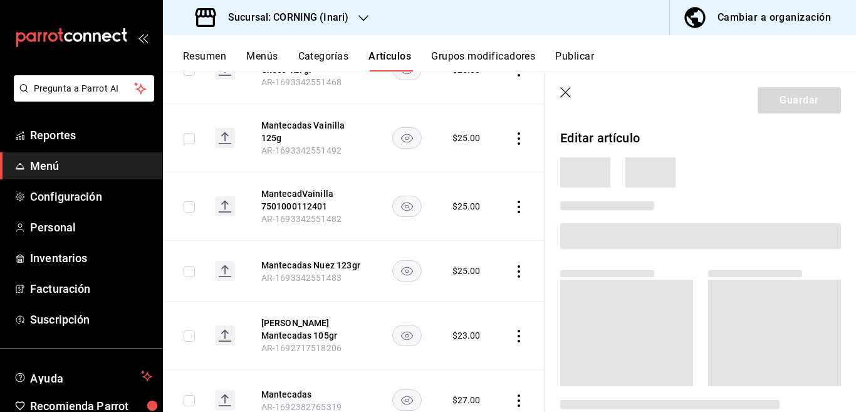
scroll to position [255, 0]
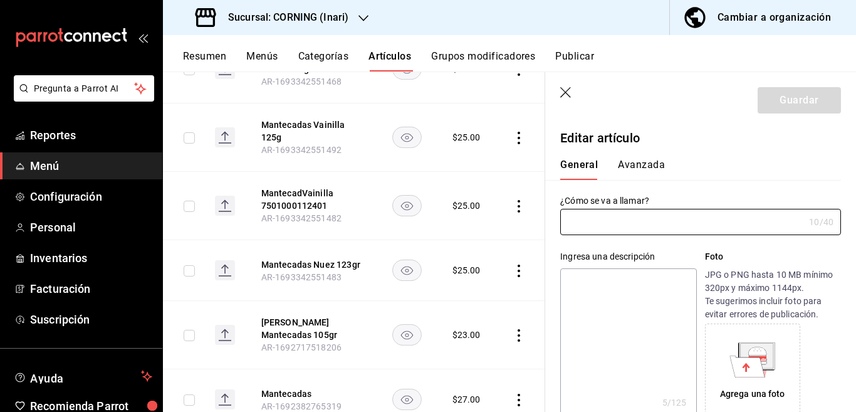
type input "Mantecadas"
type textarea "=+A87"
type textarea "x"
type input "AR-1692382765319"
type textarea "x"
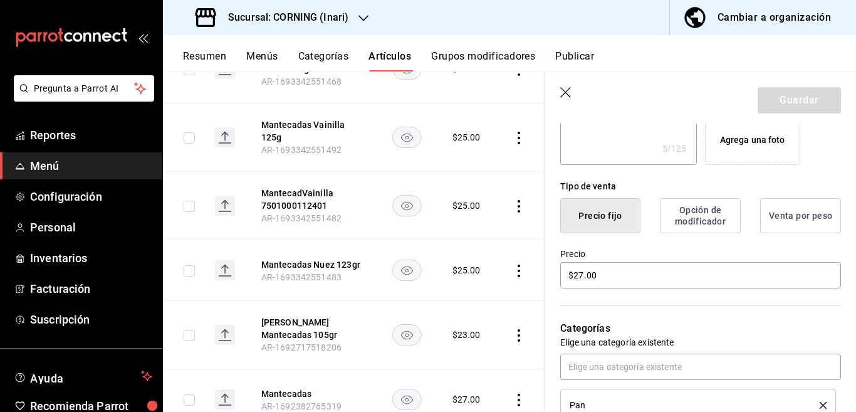
scroll to position [254, 0]
click at [646, 268] on input "$27.00" at bounding box center [700, 274] width 281 height 26
type input "$25.00"
type textarea "x"
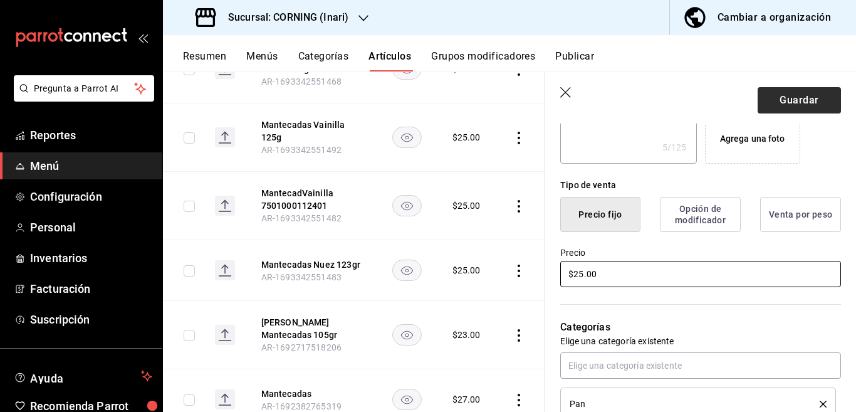
type input "$25.00"
click at [792, 99] on button "Guardar" at bounding box center [799, 100] width 83 height 26
click at [792, 99] on div "Guardar" at bounding box center [799, 100] width 83 height 26
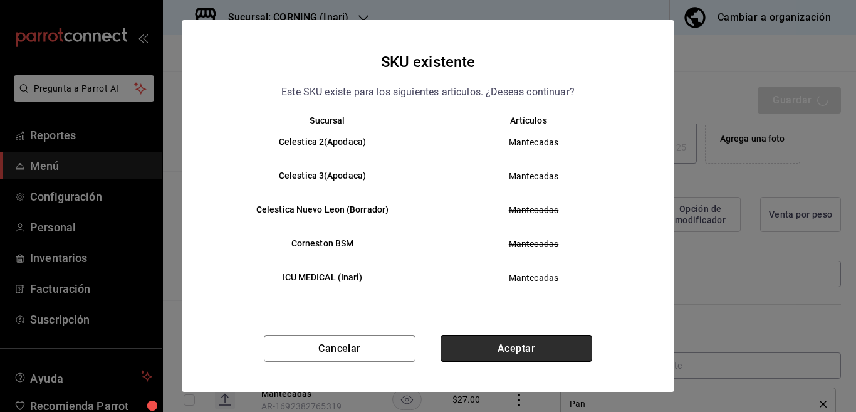
click at [548, 350] on button "Aceptar" at bounding box center [517, 348] width 152 height 26
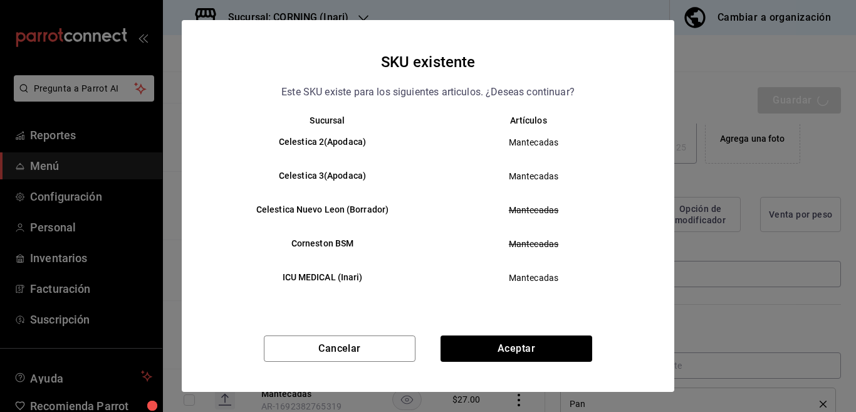
type textarea "x"
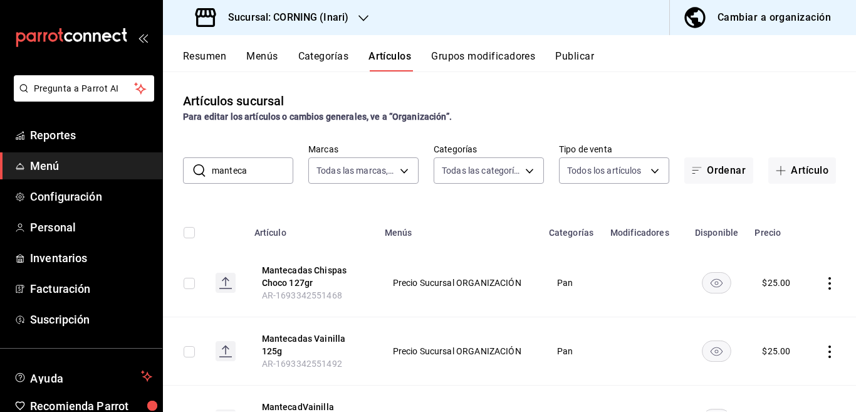
click at [261, 171] on input "manteca" at bounding box center [252, 170] width 81 height 25
type input "m"
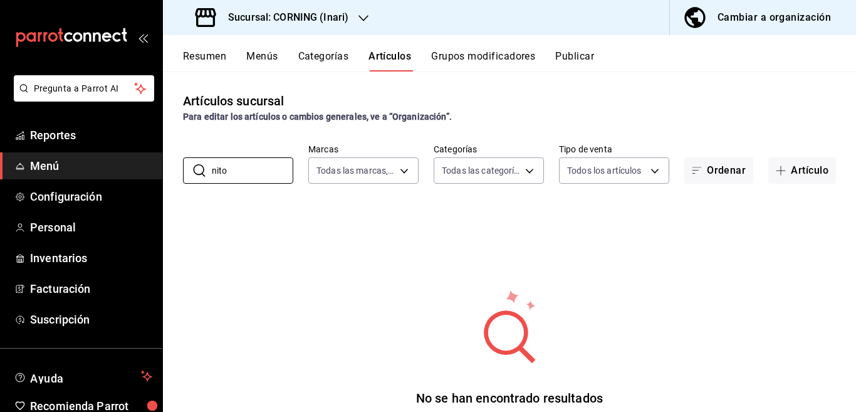
type input "nito"
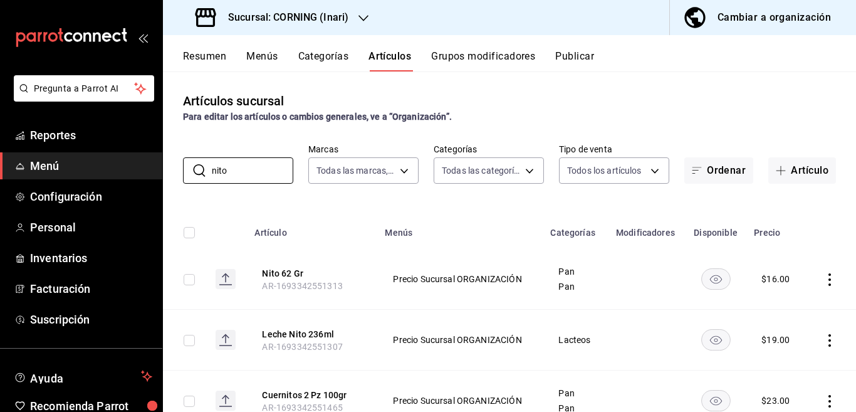
click at [520, 202] on div "Artículos sucursal Para editar los artículos o cambios generales, ve a “Organiz…" at bounding box center [509, 241] width 693 height 340
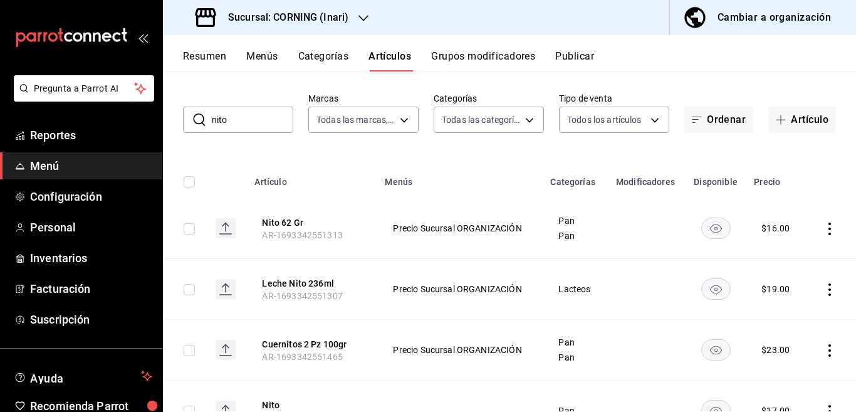
click at [824, 228] on icon "actions" at bounding box center [830, 228] width 13 height 13
click at [782, 255] on span "Editar" at bounding box center [781, 257] width 33 height 13
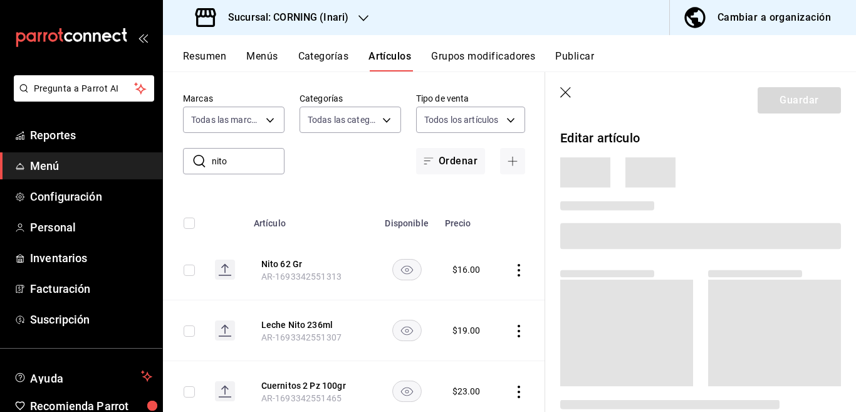
scroll to position [51, 0]
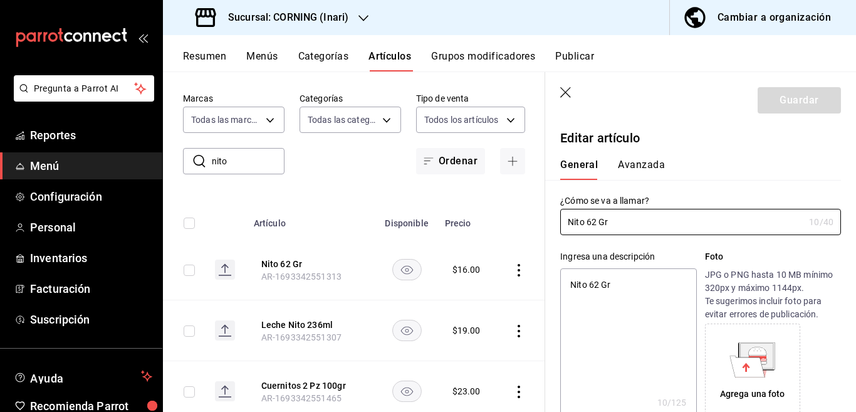
type textarea "x"
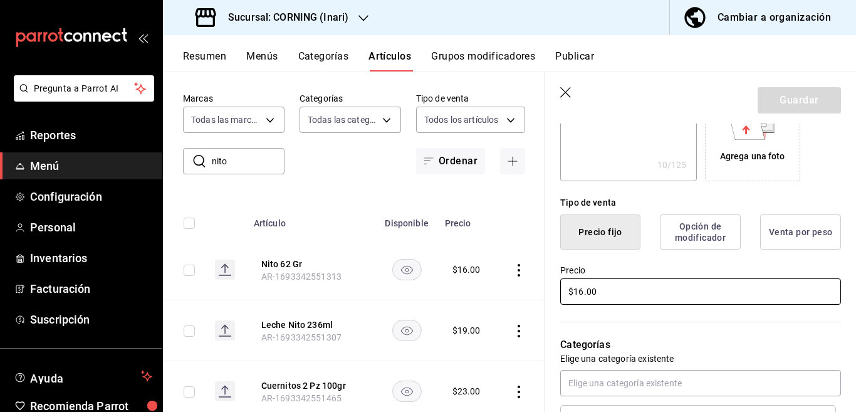
scroll to position [254, 0]
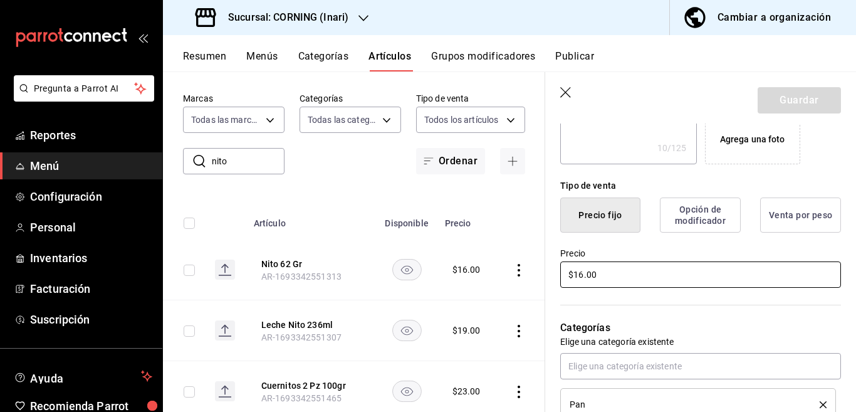
click at [652, 276] on input "$16.00" at bounding box center [700, 274] width 281 height 26
type input "$1.00"
type textarea "x"
type input "$21.00"
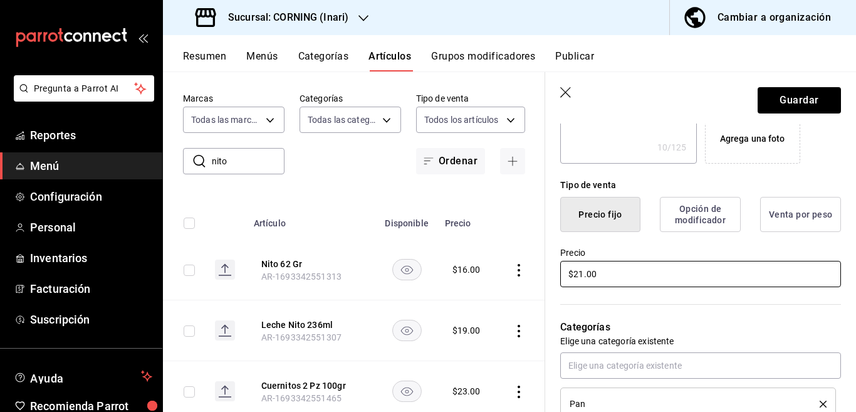
type textarea "x"
type input "$21.00"
drag, startPoint x: 787, startPoint y: 96, endPoint x: 810, endPoint y: 99, distance: 24.0
click at [810, 99] on button "Guardar" at bounding box center [799, 100] width 83 height 26
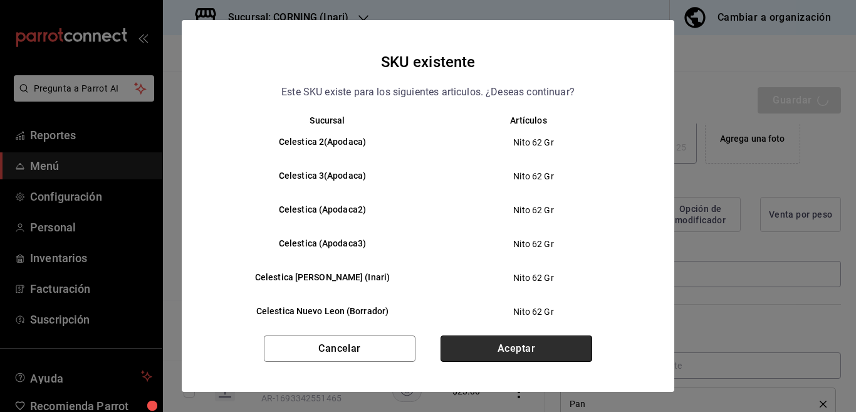
click at [522, 349] on button "Aceptar" at bounding box center [517, 348] width 152 height 26
type textarea "x"
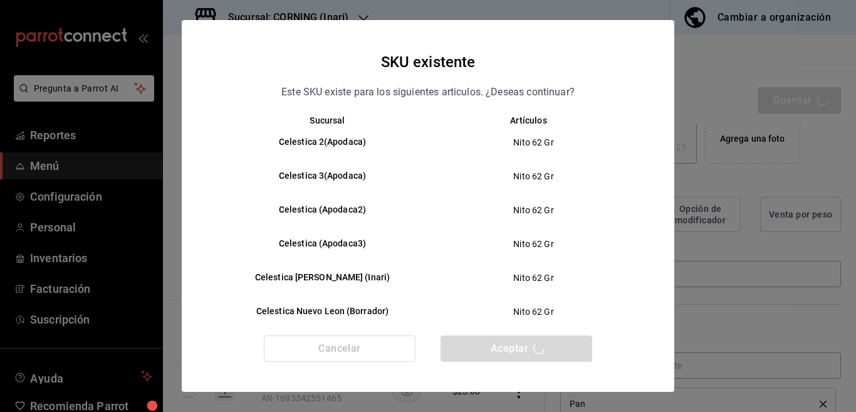
type textarea "x"
type input "AR-1755532235826"
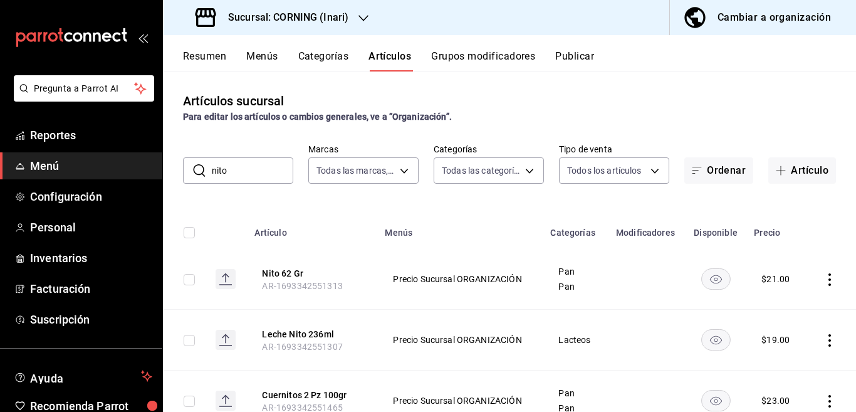
click at [251, 170] on input "nito" at bounding box center [252, 170] width 81 height 25
type input "n"
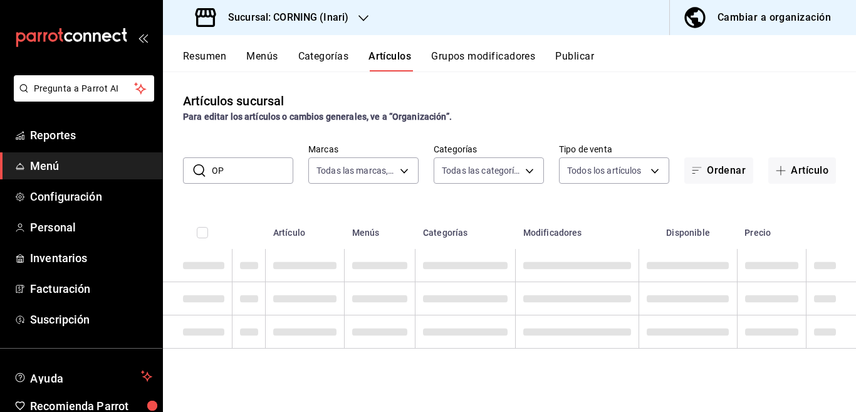
type input "O"
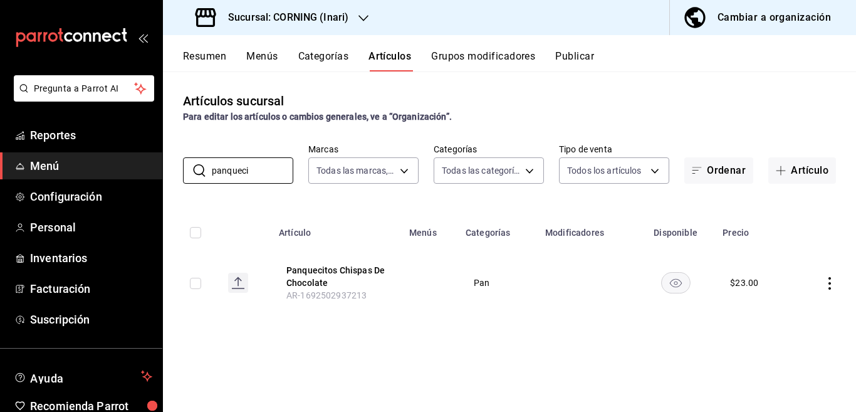
type input "panqueci"
click at [829, 282] on icon "actions" at bounding box center [830, 283] width 3 height 13
click at [787, 311] on span "Editar" at bounding box center [792, 311] width 33 height 13
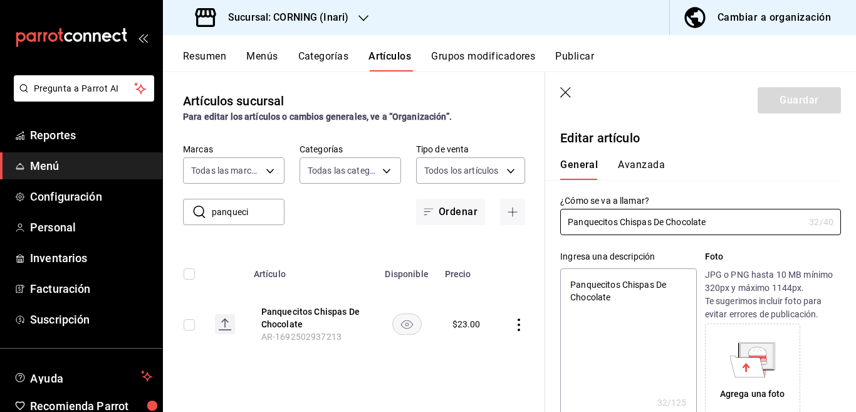
type textarea "x"
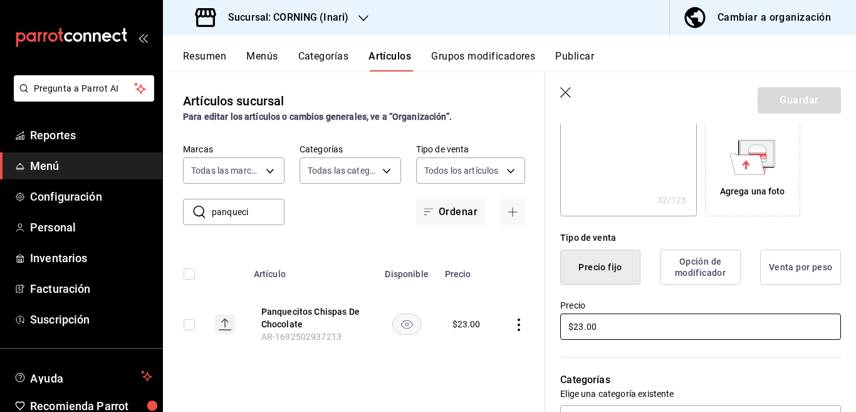
scroll to position [204, 0]
click at [615, 324] on input "$23.00" at bounding box center [700, 325] width 281 height 26
type input "$2.00"
type textarea "x"
type input "$27.00"
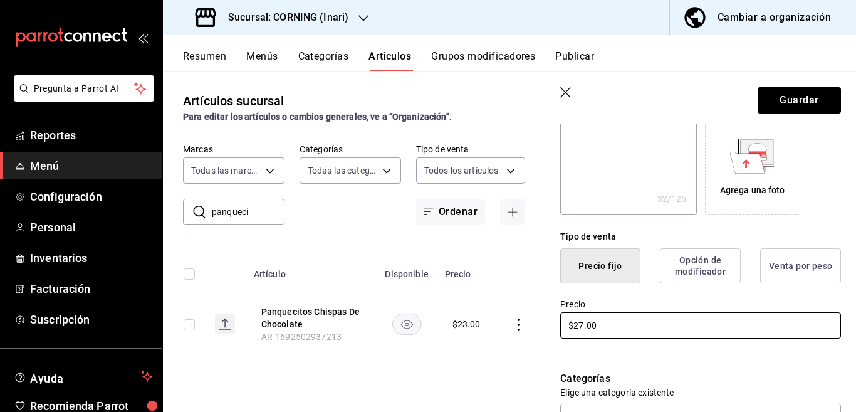
type textarea "x"
type input "$27.00"
click at [782, 93] on button "Guardar" at bounding box center [799, 100] width 83 height 26
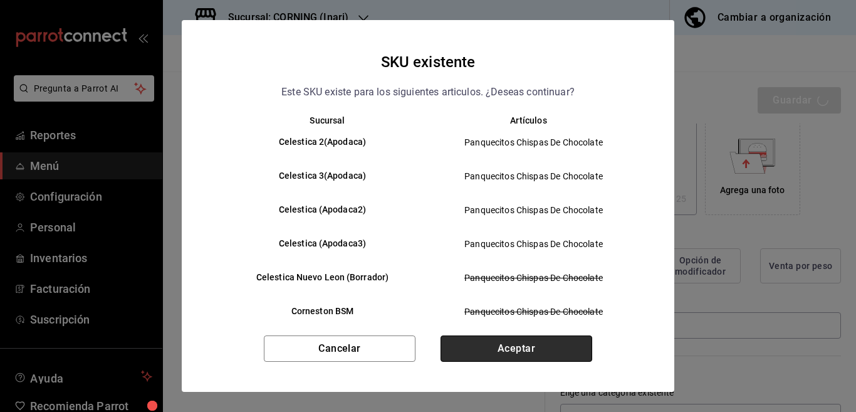
click at [516, 345] on button "Aceptar" at bounding box center [517, 348] width 152 height 26
type textarea "x"
type input "AR-1755532364621"
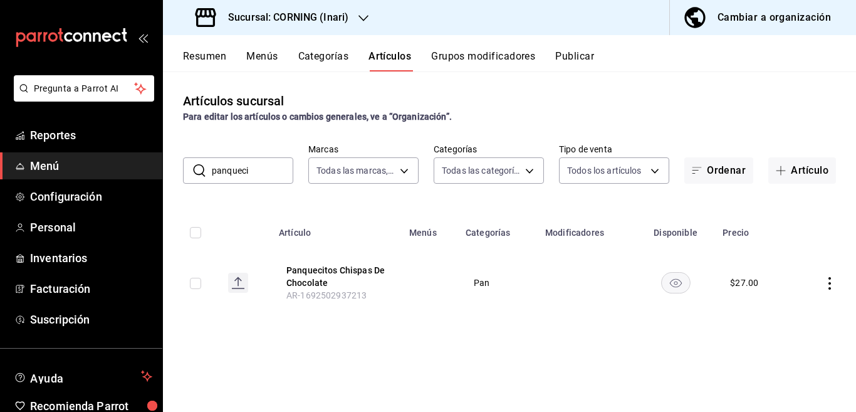
click at [263, 170] on input "panqueci" at bounding box center [252, 170] width 81 height 25
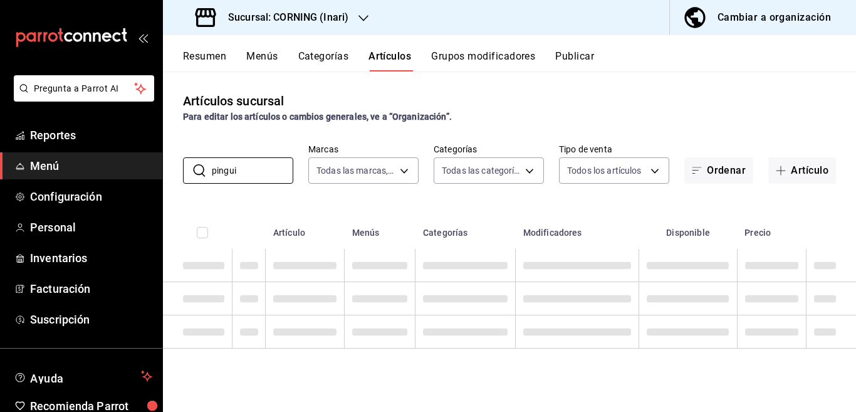
type input "pingui"
click at [447, 194] on div "Artículos sucursal Para editar los artículos o cambios generales, ve a “Organiz…" at bounding box center [509, 241] width 693 height 340
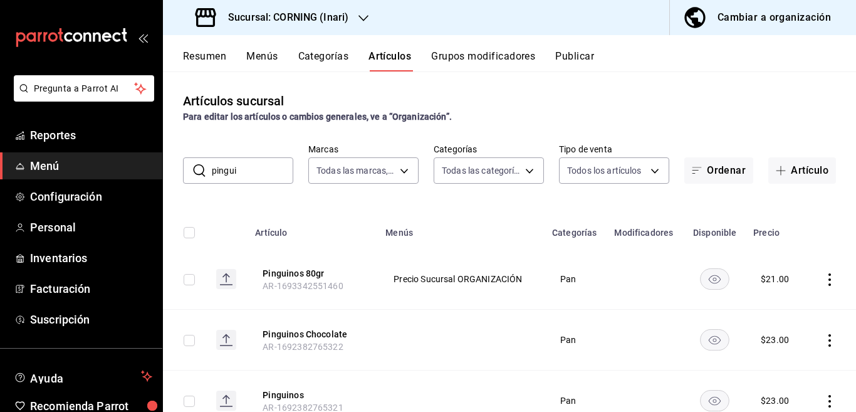
scroll to position [50, 0]
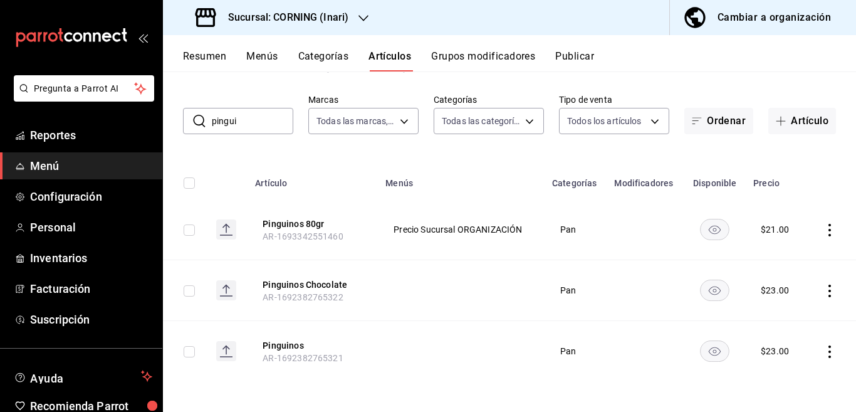
click at [824, 225] on icon "actions" at bounding box center [830, 230] width 13 height 13
click at [777, 253] on span "Editar" at bounding box center [781, 258] width 33 height 13
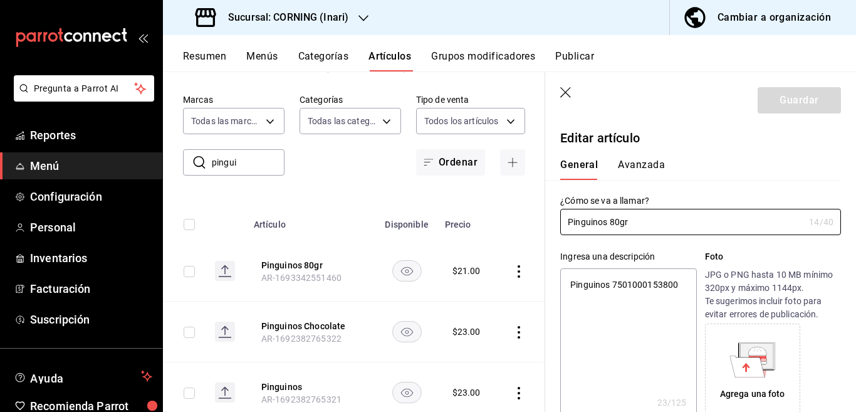
type textarea "x"
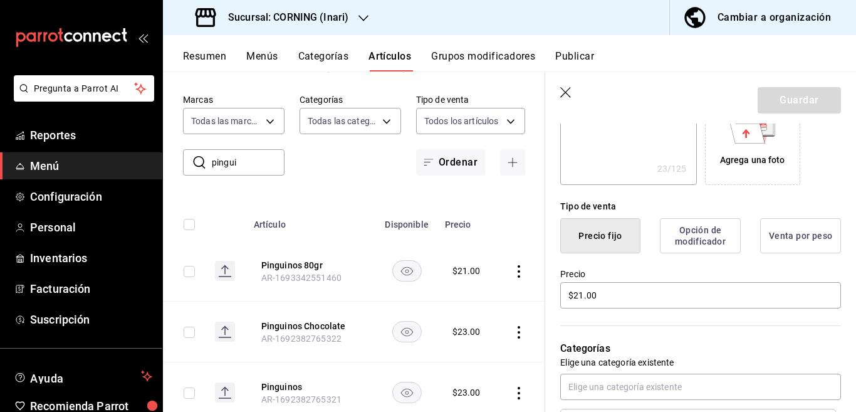
scroll to position [254, 0]
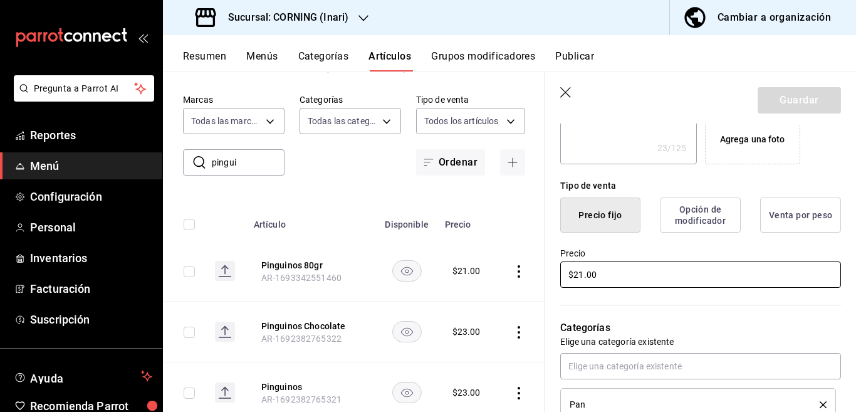
click at [640, 274] on input "$21.00" at bounding box center [700, 274] width 281 height 26
type input "$2.00"
type textarea "x"
type input "$25.00"
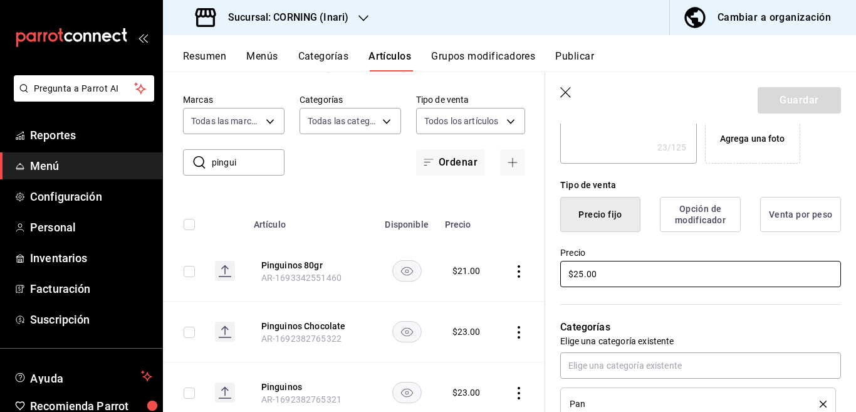
type textarea "x"
type input "$25.00"
click at [791, 95] on button "Guardar" at bounding box center [799, 100] width 83 height 26
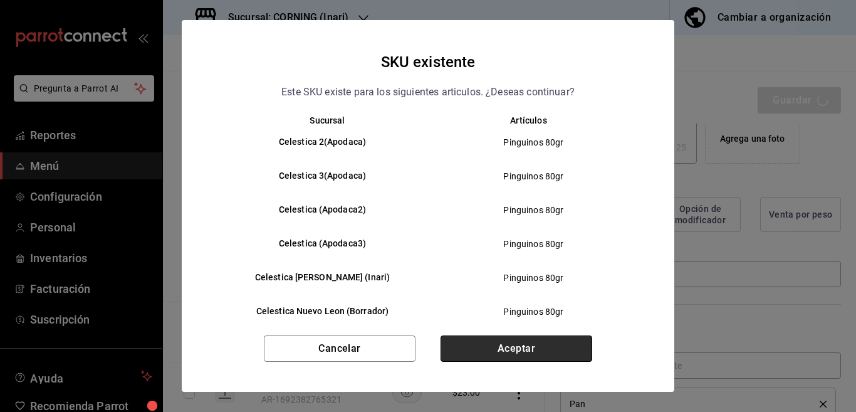
click at [509, 348] on button "Aceptar" at bounding box center [517, 348] width 152 height 26
type textarea "x"
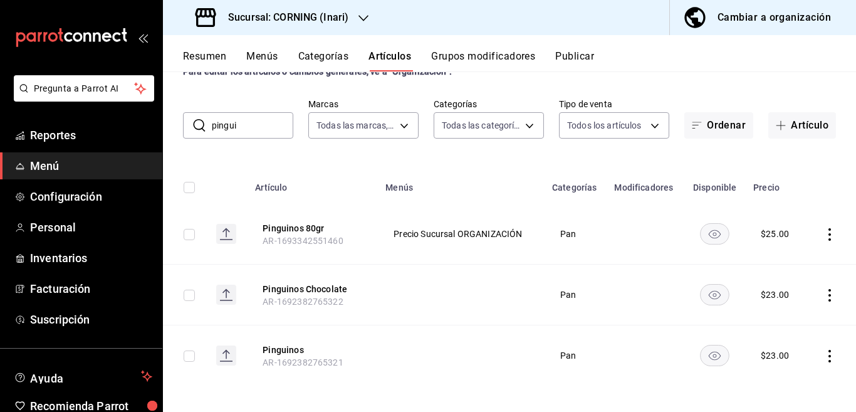
scroll to position [50, 0]
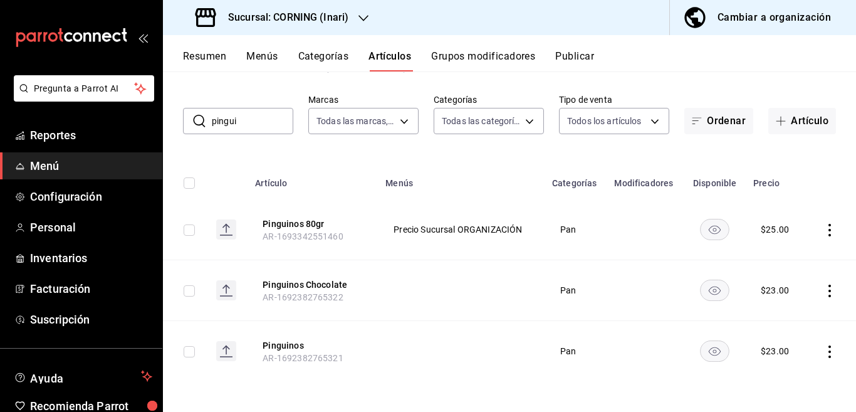
click at [256, 124] on input "pingui" at bounding box center [252, 120] width 81 height 25
type input "p"
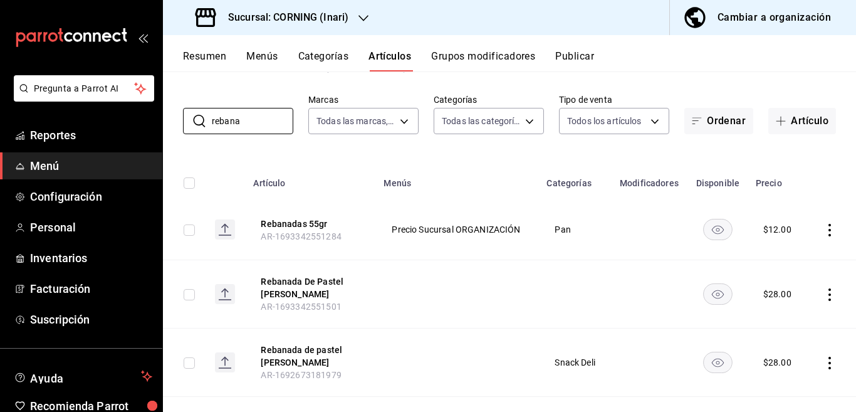
scroll to position [0, 0]
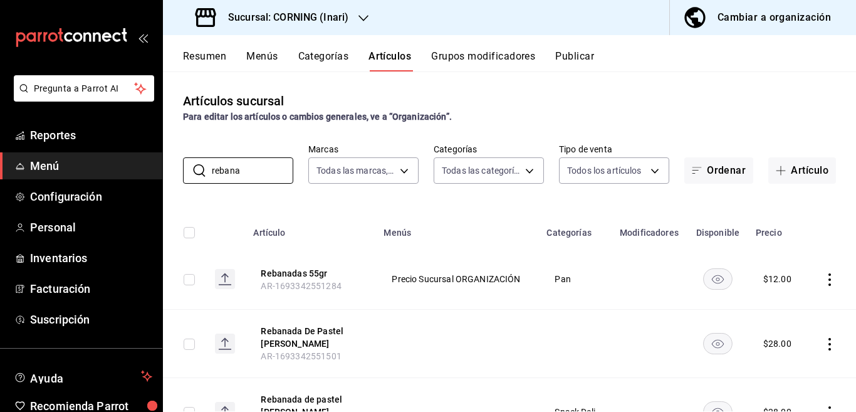
type input "rebana"
click at [824, 281] on icon "actions" at bounding box center [830, 279] width 13 height 13
click at [773, 305] on span "Editar" at bounding box center [781, 307] width 33 height 13
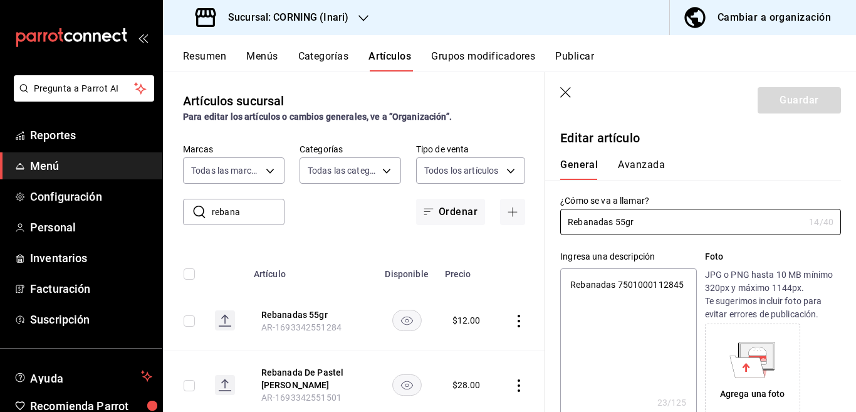
type textarea "x"
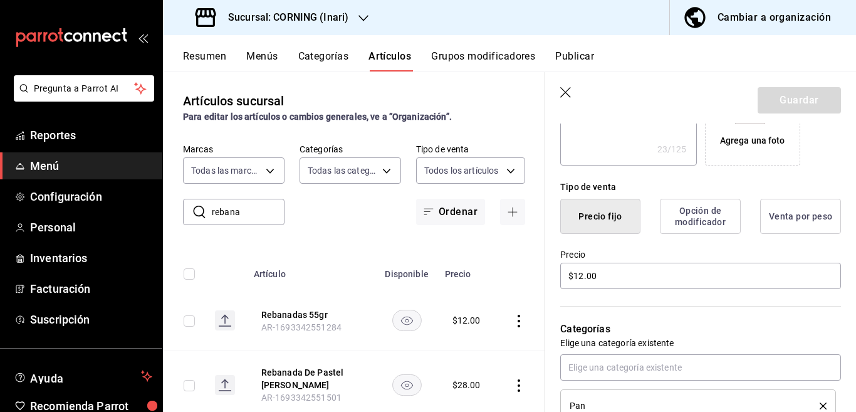
scroll to position [254, 0]
click at [634, 287] on input "$12.00" at bounding box center [700, 274] width 281 height 26
type input "$1.00"
type textarea "x"
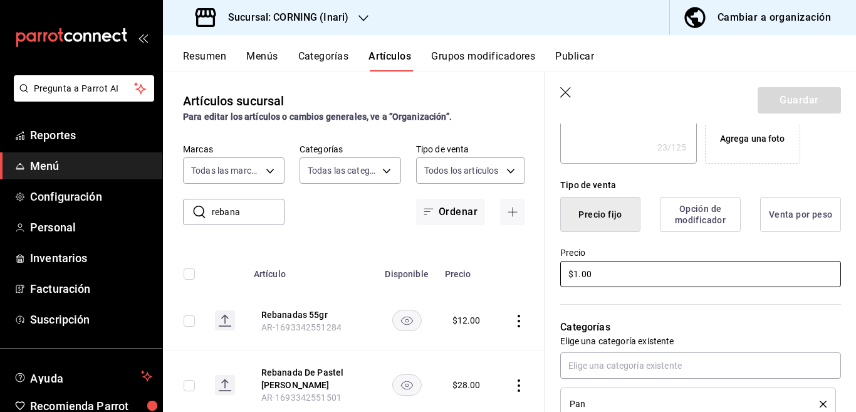
type input "$15.00"
type textarea "x"
type input "$15.00"
click at [772, 98] on button "Guardar" at bounding box center [799, 100] width 83 height 26
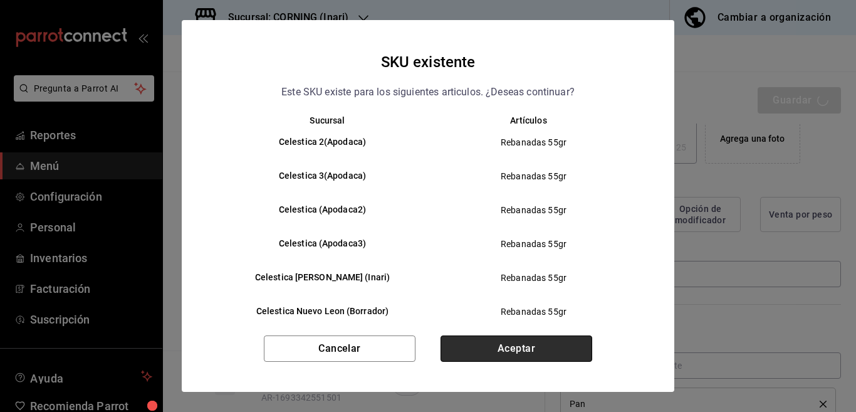
click at [533, 348] on button "Aceptar" at bounding box center [517, 348] width 152 height 26
type textarea "x"
type input "AR-1755532434930"
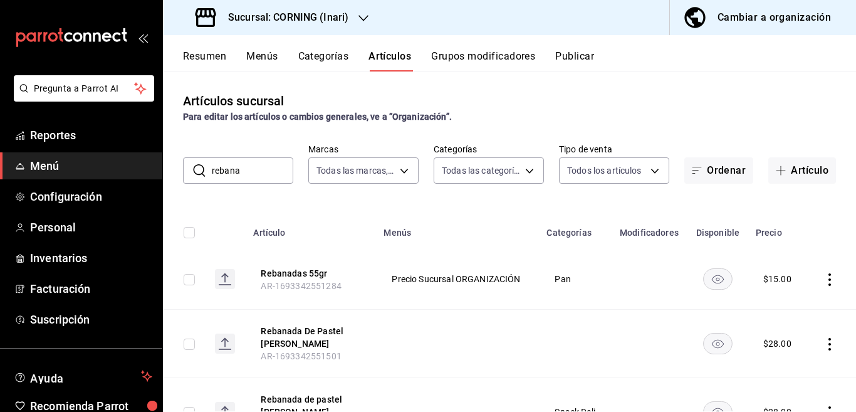
click at [257, 180] on input "rebana" at bounding box center [252, 170] width 81 height 25
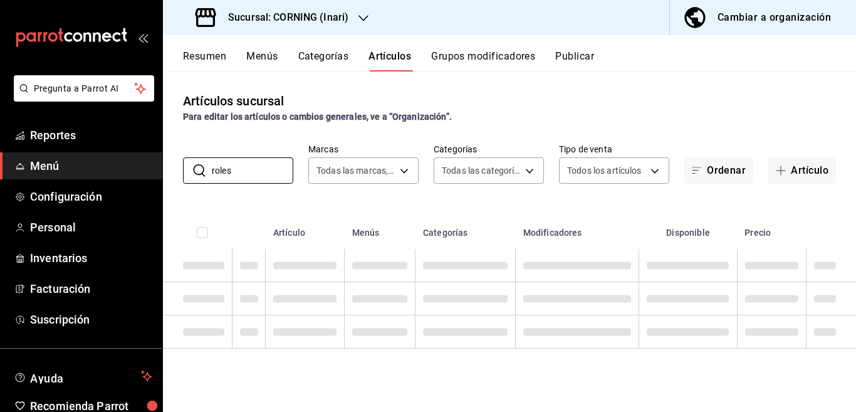
type input "roles"
click at [478, 193] on div "Artículos sucursal Para editar los artículos o cambios generales, ve a “Organiz…" at bounding box center [509, 241] width 693 height 340
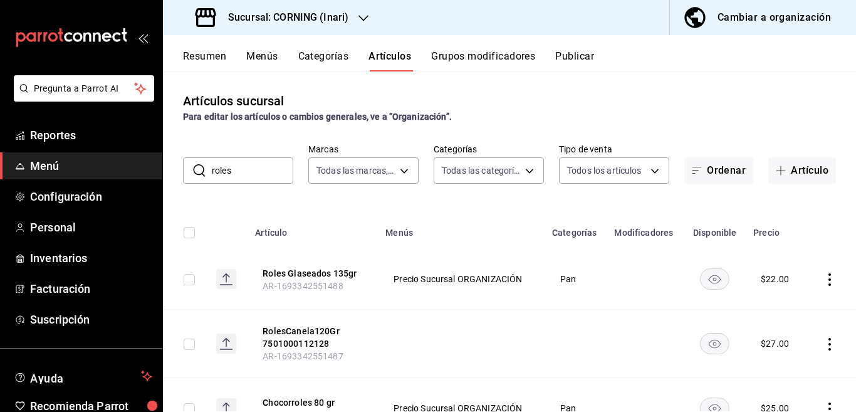
click at [362, 16] on icon "button" at bounding box center [363, 18] width 10 height 10
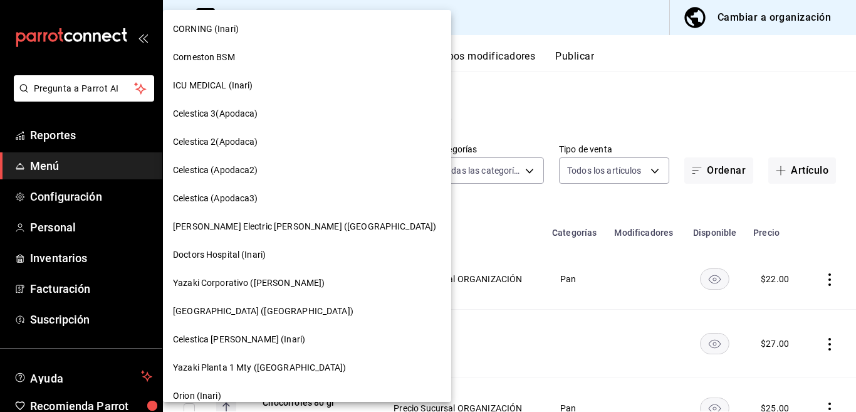
click at [207, 85] on span "ICU MEDICAL (Inari)" at bounding box center [213, 85] width 80 height 13
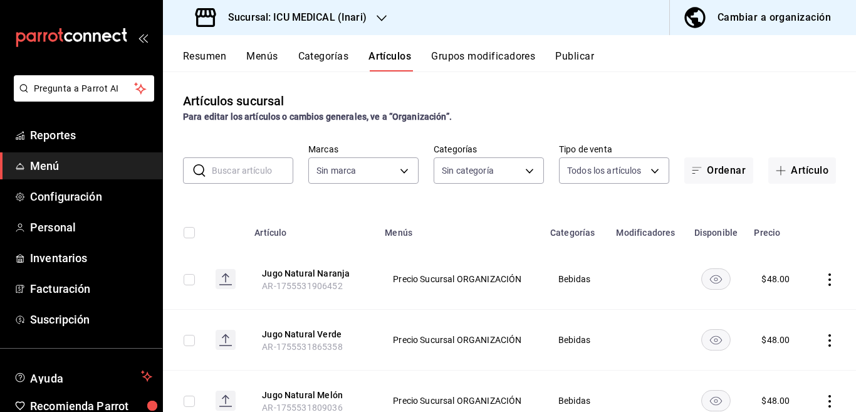
click at [241, 175] on input "text" at bounding box center [252, 170] width 81 height 25
type input "tortillas"
type input "a10f8dc4-f4ac-4df6-9087-22ece15da7be,b06b9a84-1f3a-485d-b23b-ebaef3c7785f,49815…"
type input "5e0c5ccd-8ed1-4969-b390-8db7673d1bf4"
